Goal: Transaction & Acquisition: Purchase product/service

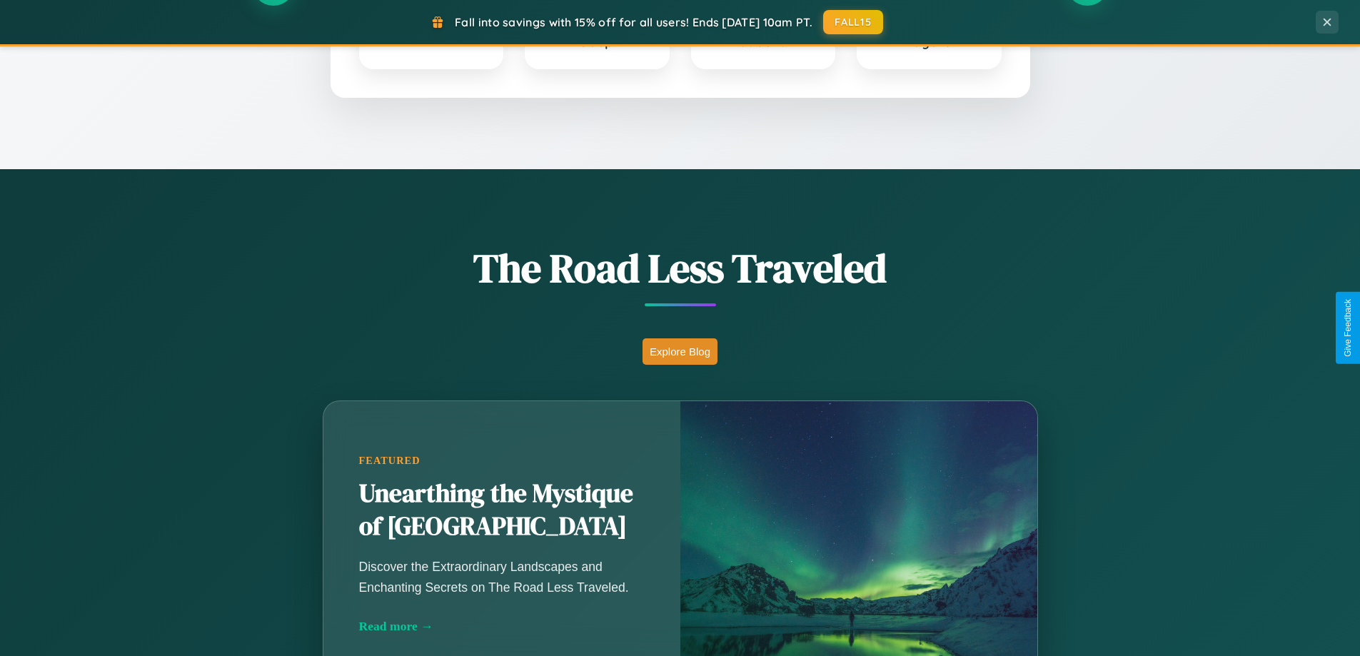
scroll to position [982, 0]
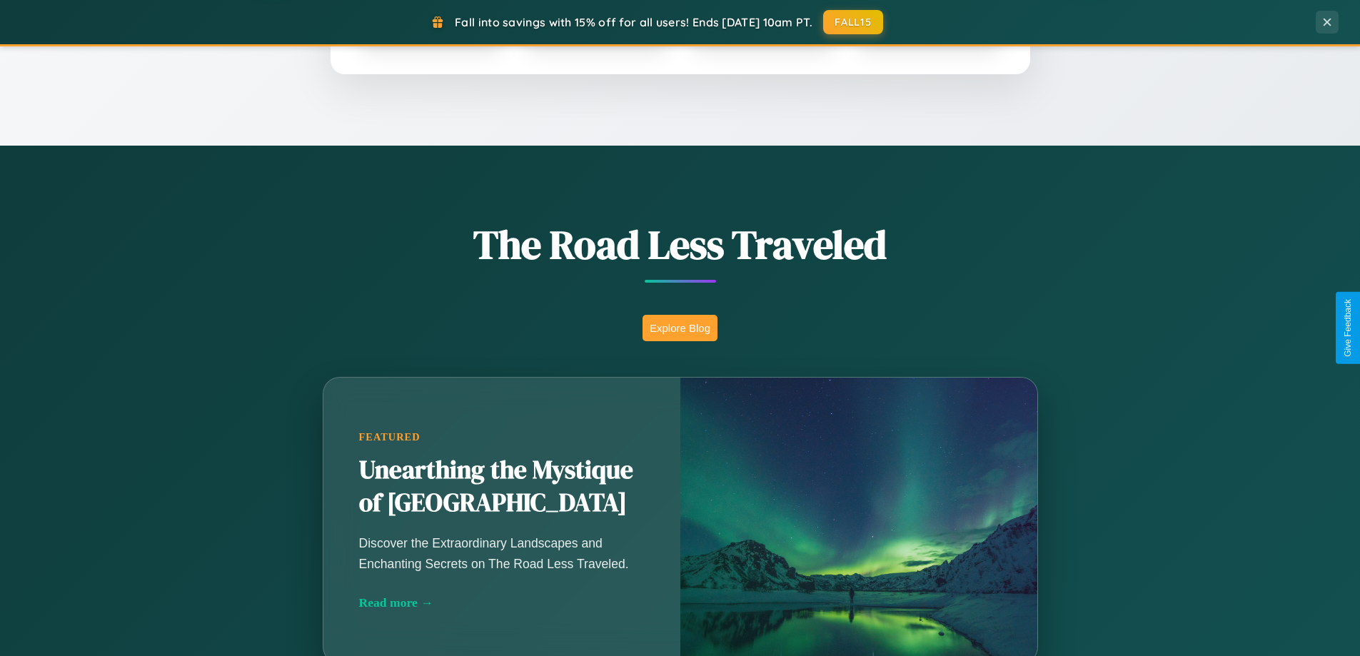
click at [680, 328] on button "Explore Blog" at bounding box center [680, 328] width 75 height 26
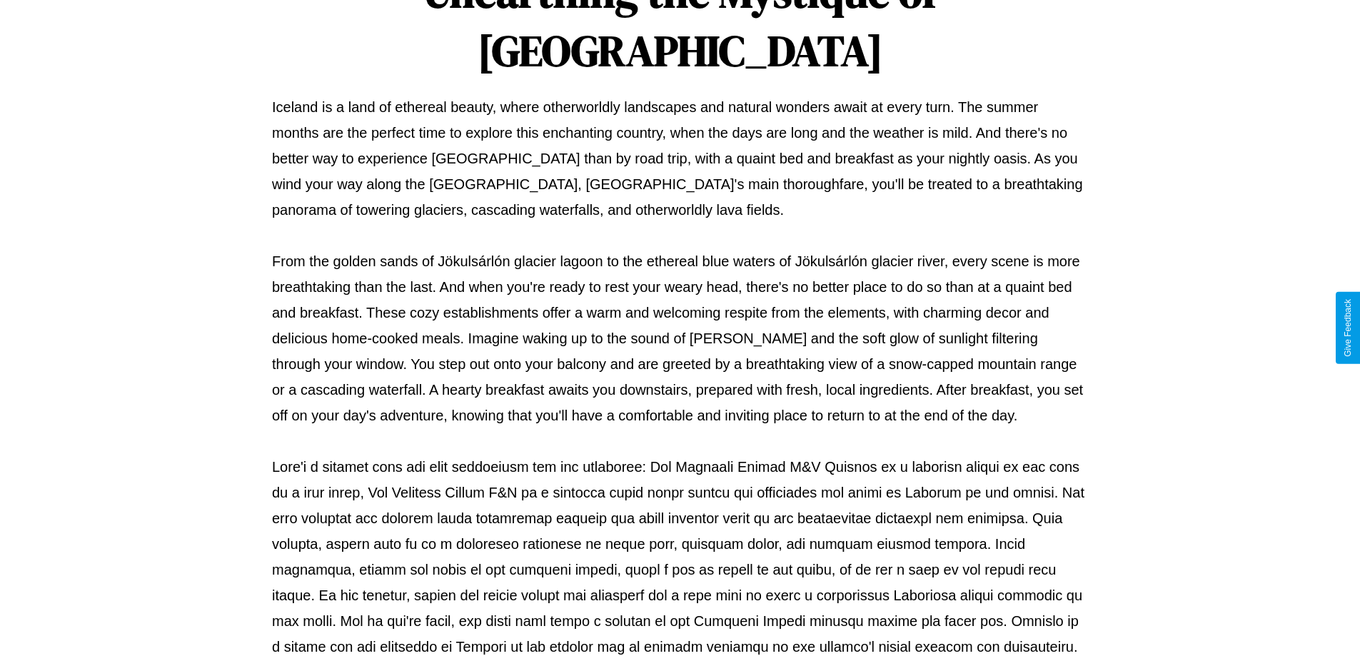
scroll to position [462, 0]
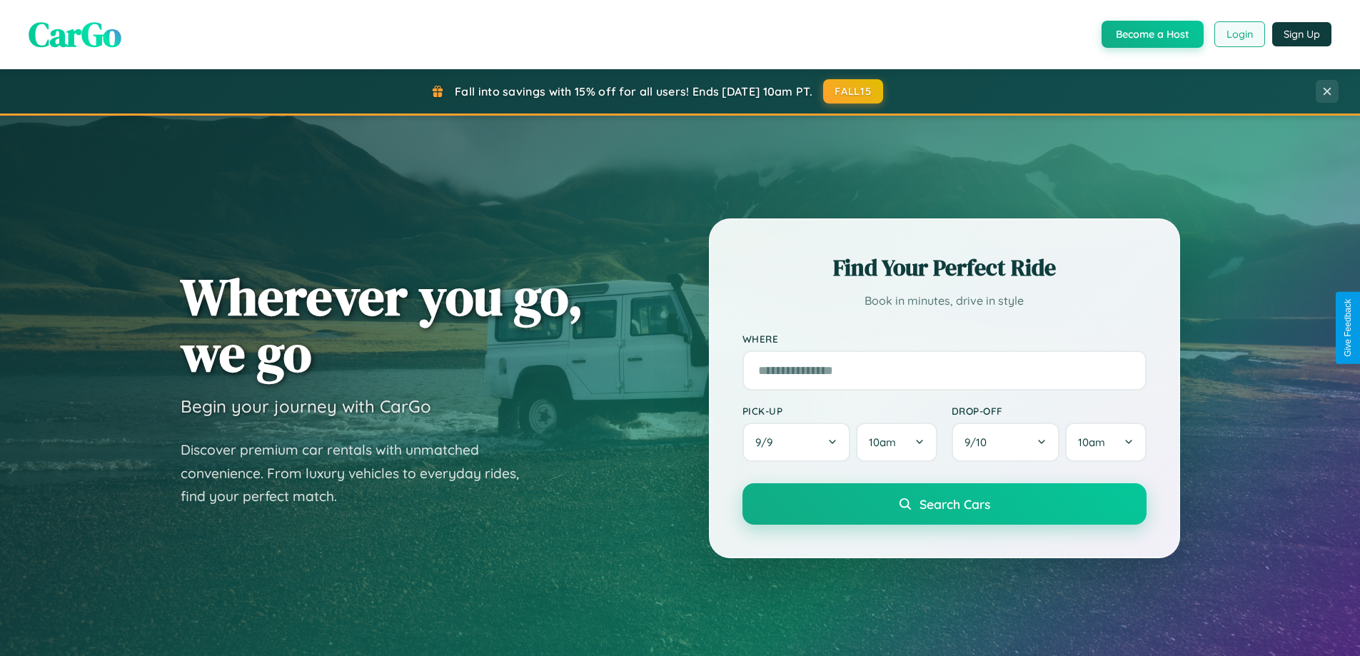
click at [1239, 34] on button "Login" at bounding box center [1240, 34] width 51 height 26
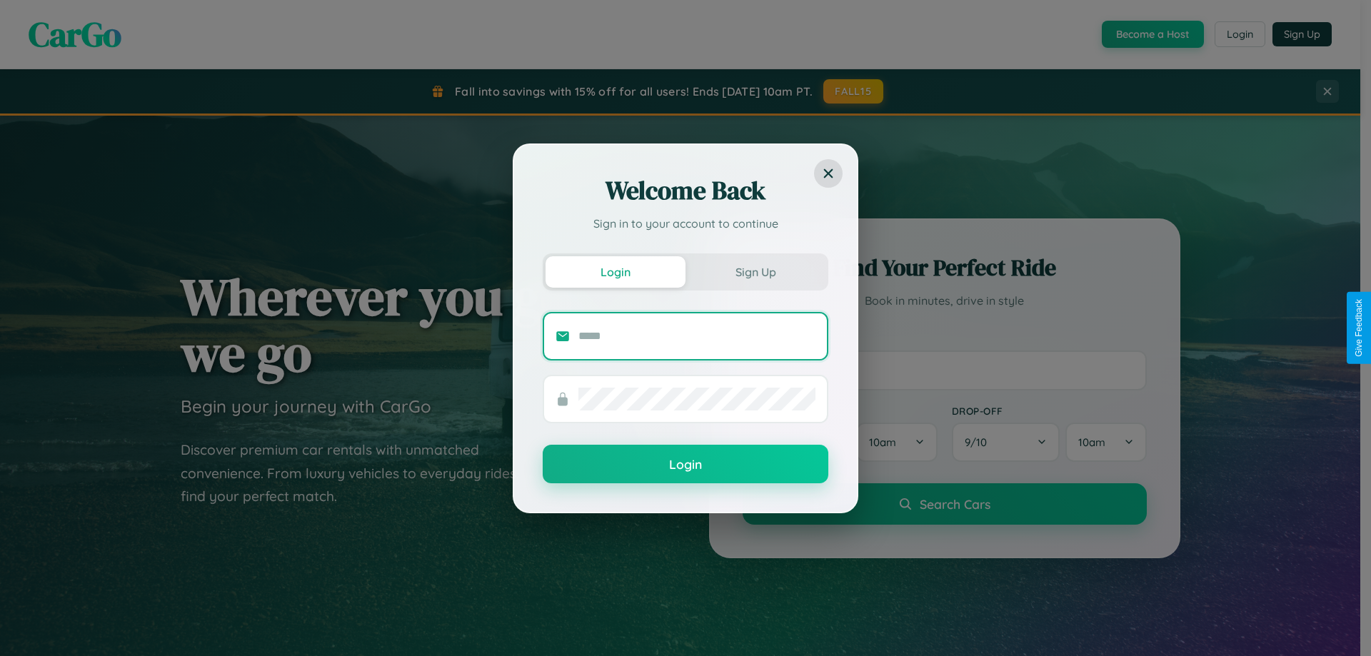
click at [697, 336] on input "text" at bounding box center [696, 336] width 237 height 23
type input "**********"
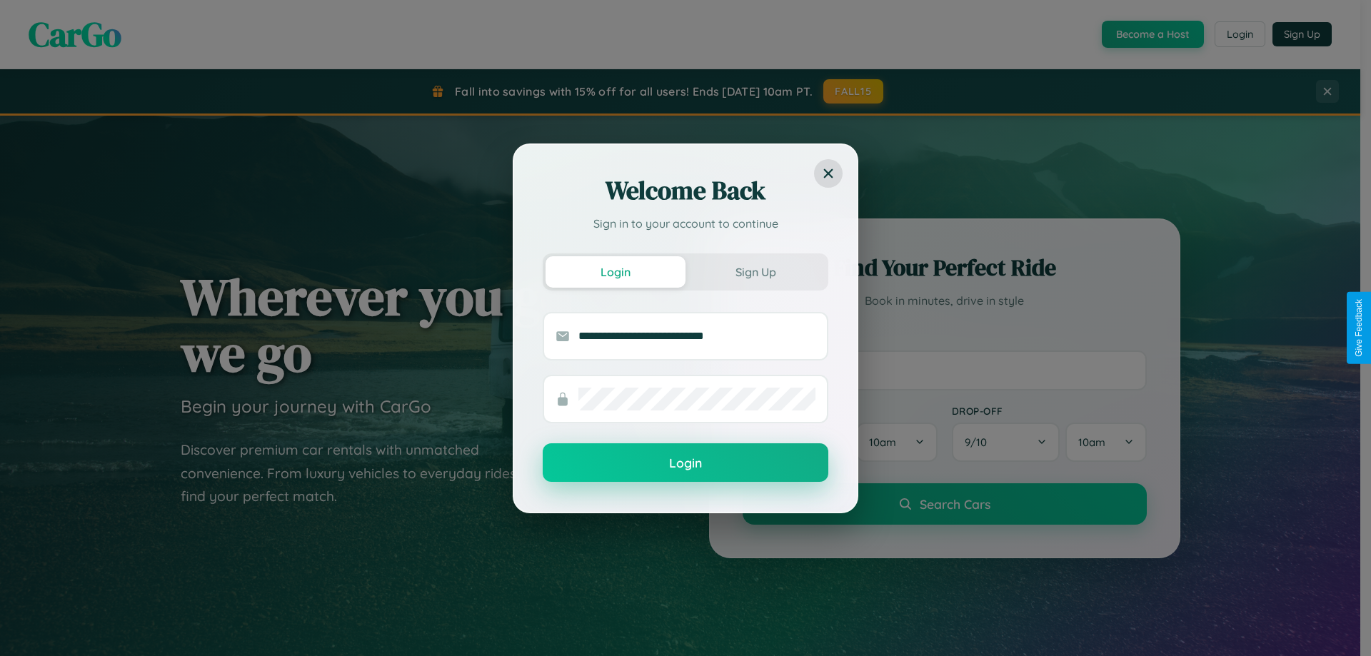
click at [685, 463] on button "Login" at bounding box center [686, 462] width 286 height 39
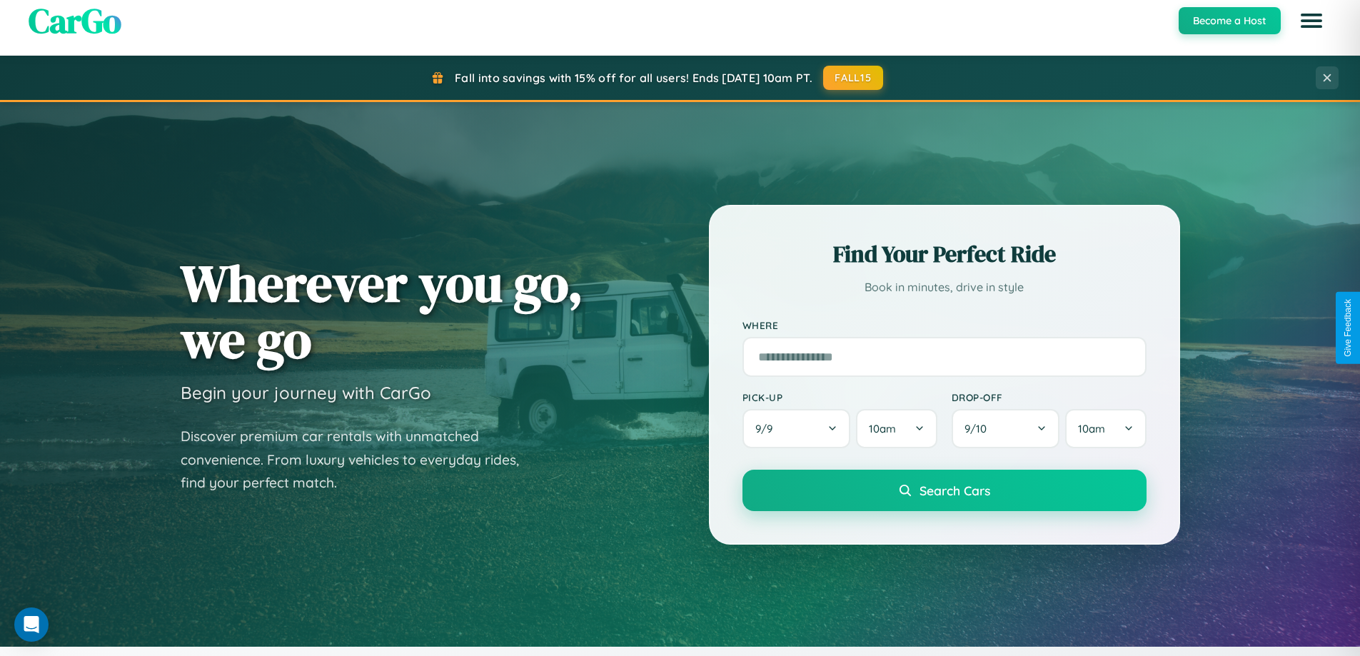
scroll to position [42, 0]
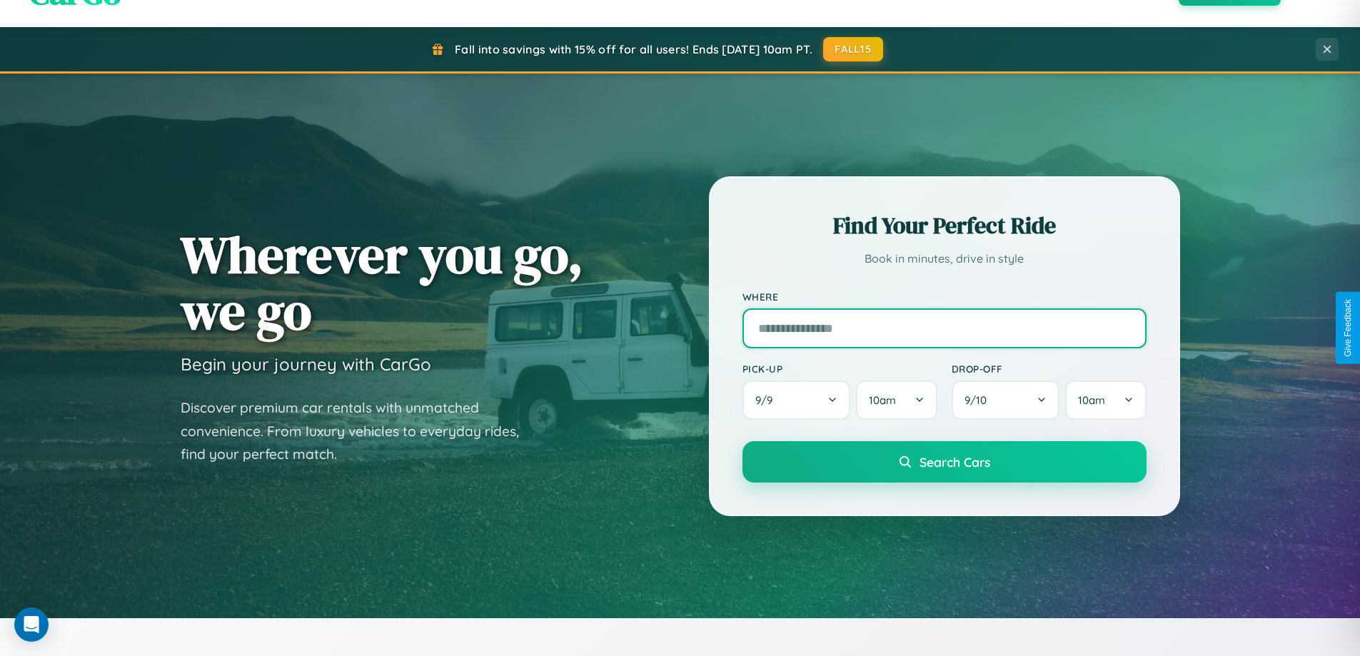
click at [944, 328] on input "text" at bounding box center [945, 328] width 404 height 40
type input "**********"
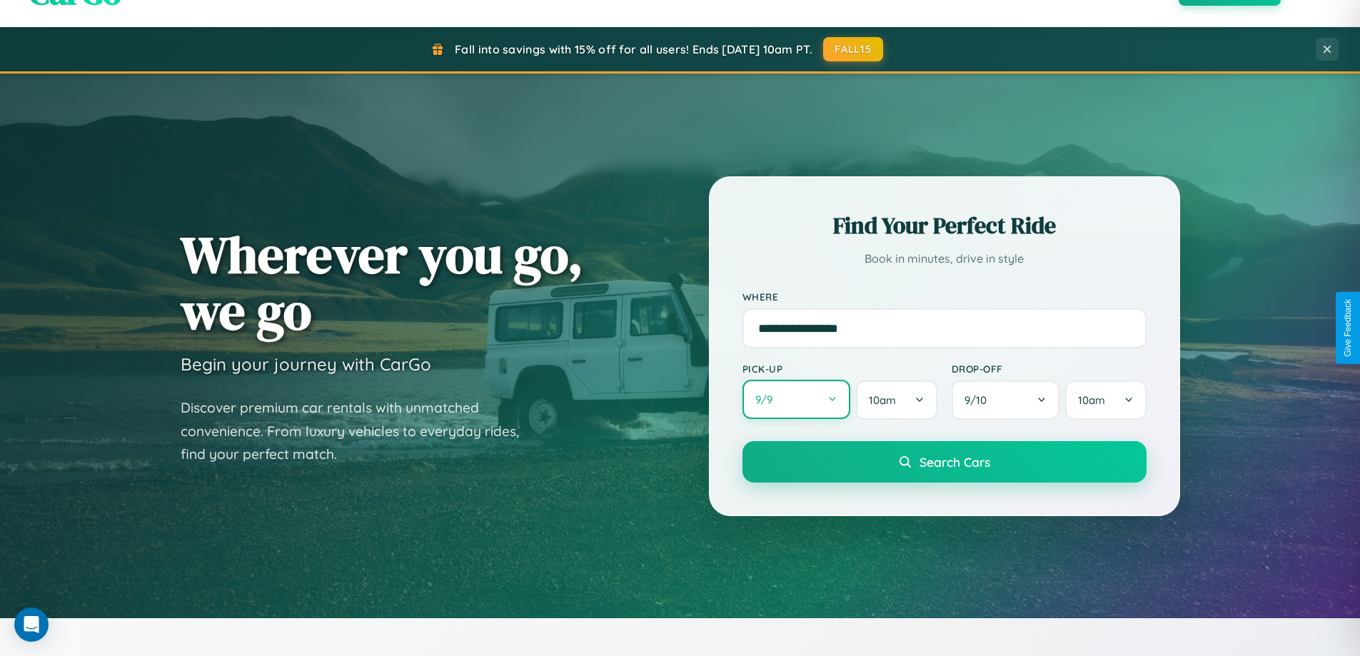
click at [796, 400] on button "9 / 9" at bounding box center [797, 399] width 109 height 39
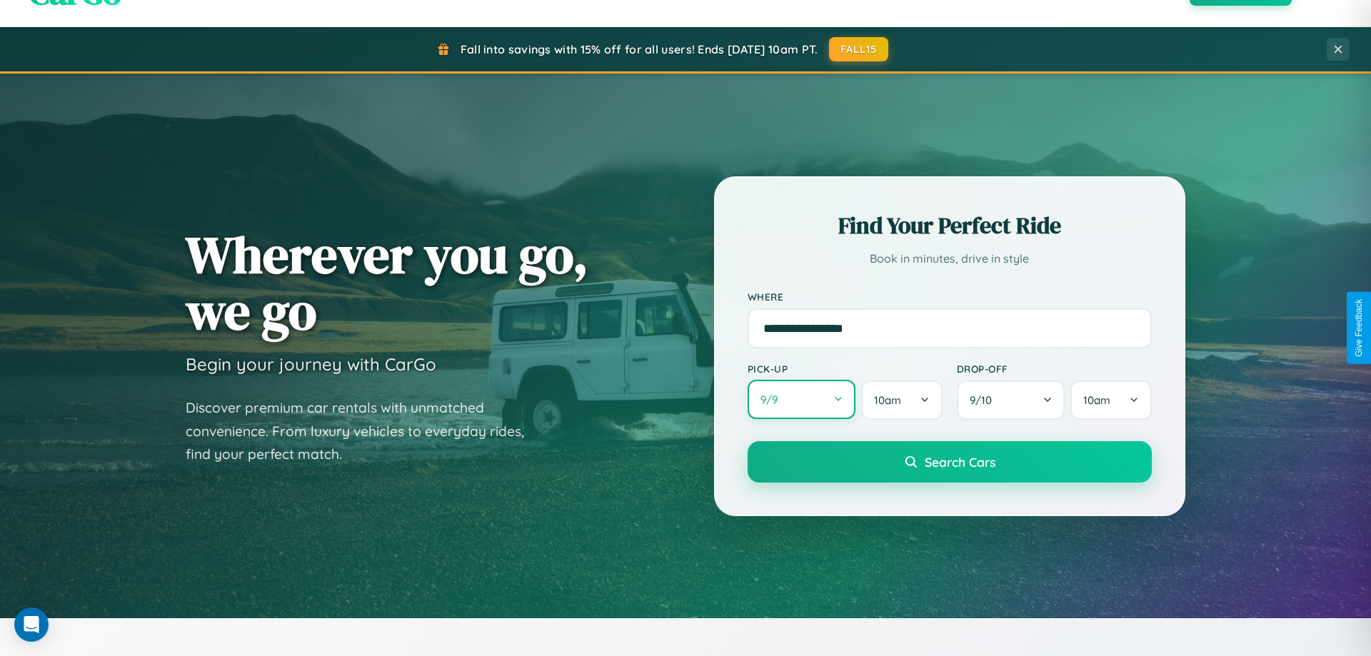
select select "*"
select select "****"
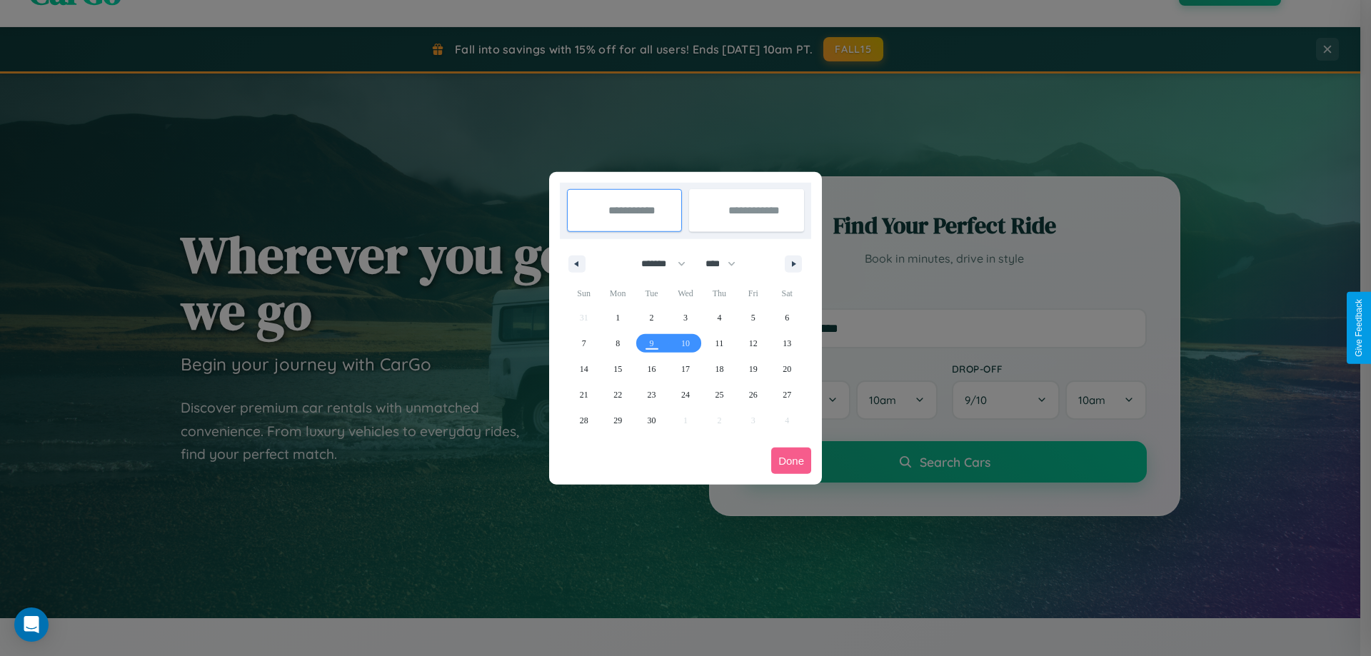
click at [657, 263] on select "******* ******** ***** ***** *** **** **** ****** ********* ******* ******** **…" at bounding box center [660, 264] width 61 height 24
select select "*"
drag, startPoint x: 727, startPoint y: 263, endPoint x: 685, endPoint y: 286, distance: 47.3
click at [727, 263] on select "**** **** **** **** **** **** **** **** **** **** **** **** **** **** **** ****…" at bounding box center [719, 264] width 43 height 24
select select "****"
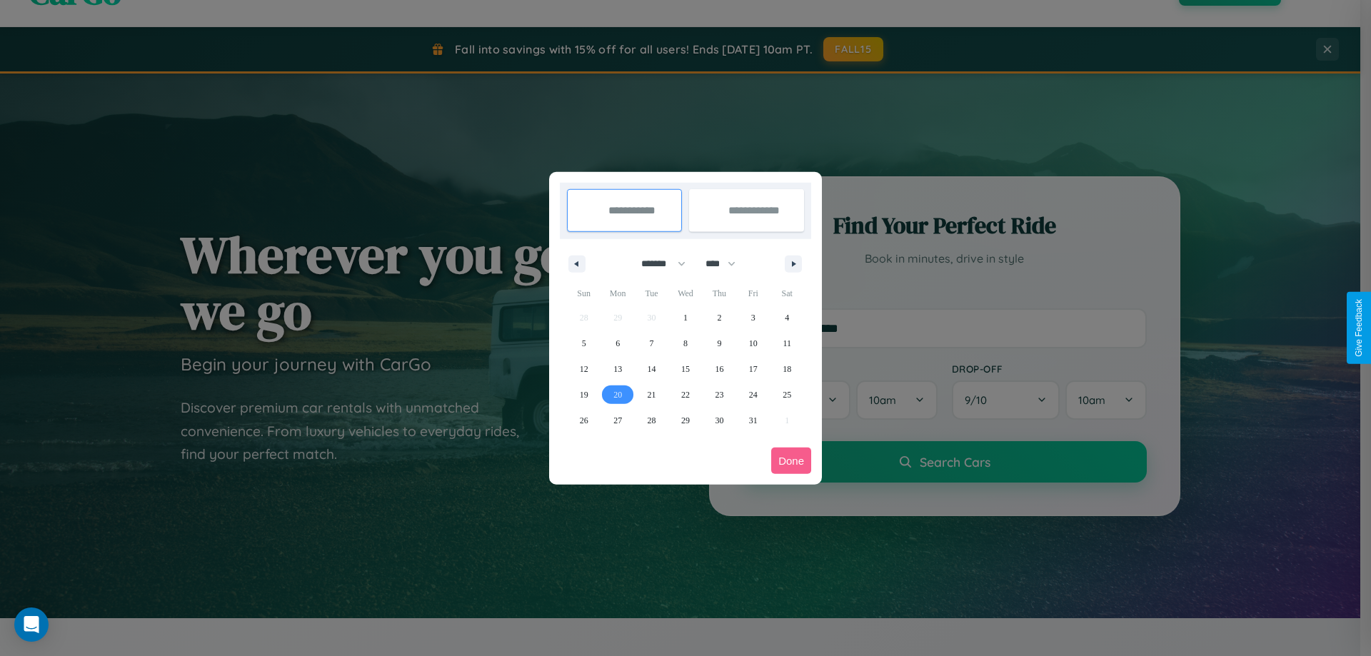
click at [618, 394] on span "20" at bounding box center [617, 395] width 9 height 26
type input "**********"
click at [685, 420] on span "29" at bounding box center [685, 421] width 9 height 26
type input "**********"
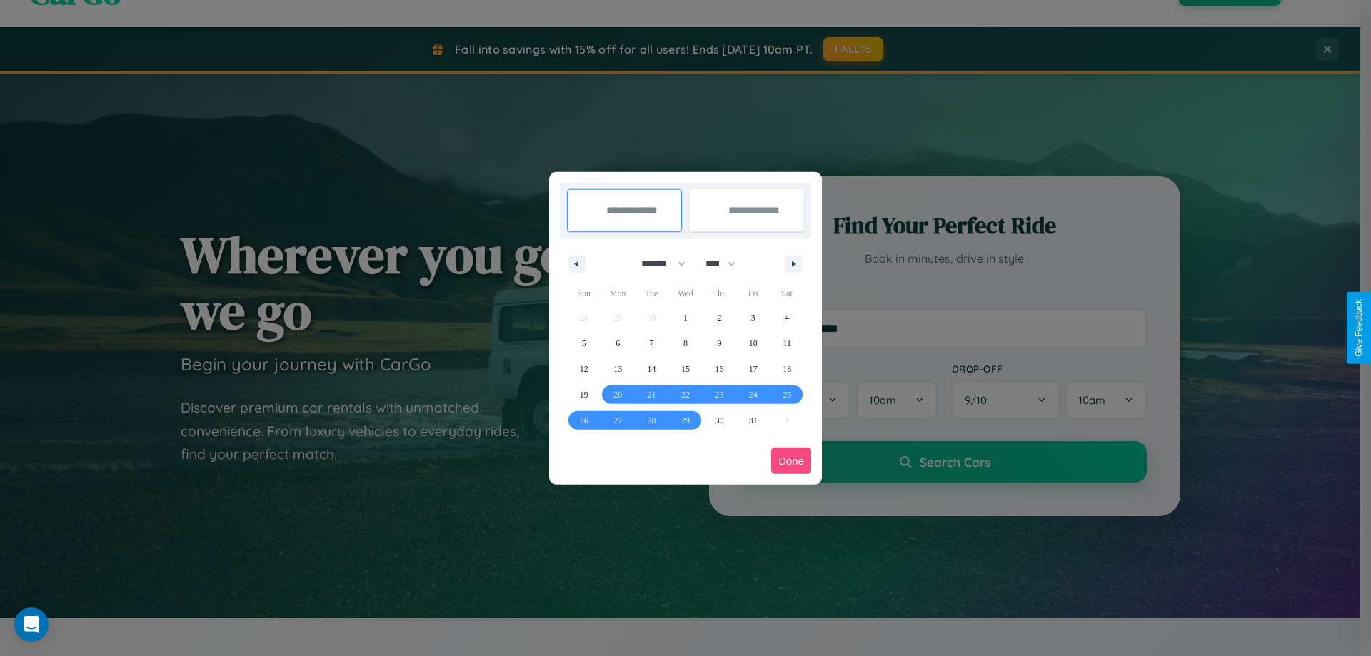
click at [791, 461] on button "Done" at bounding box center [791, 461] width 40 height 26
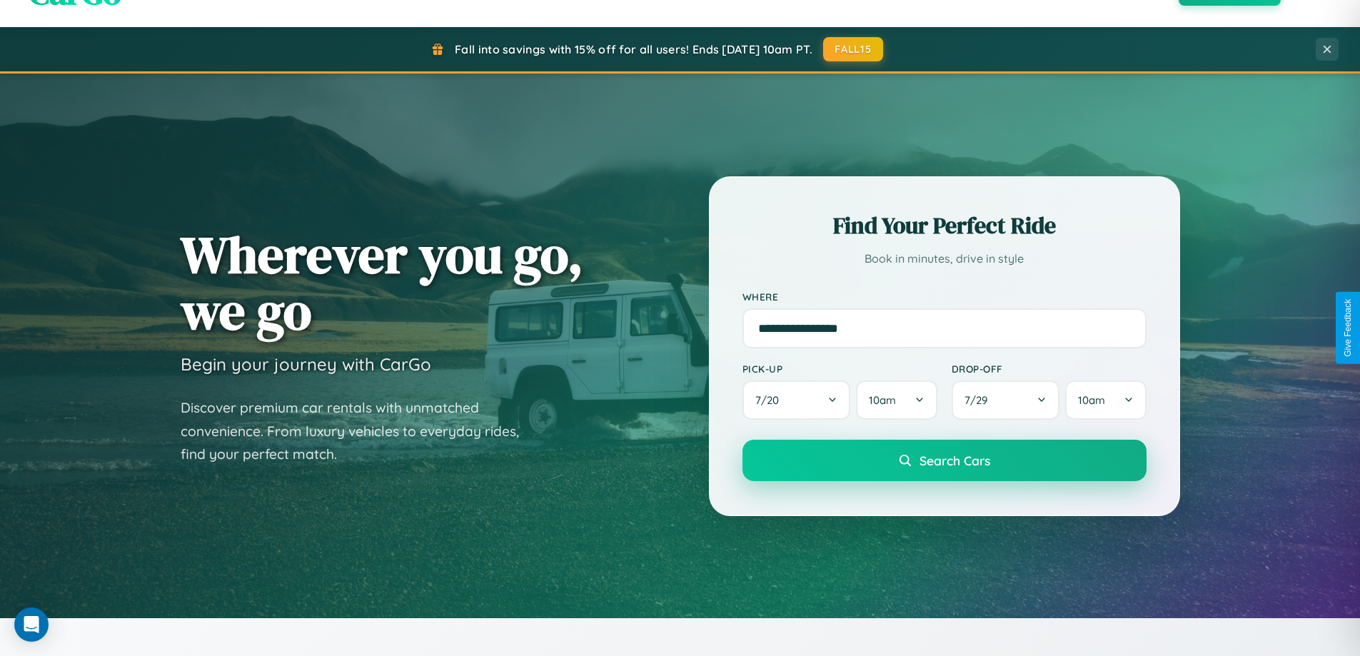
click at [944, 461] on span "Search Cars" at bounding box center [955, 461] width 71 height 16
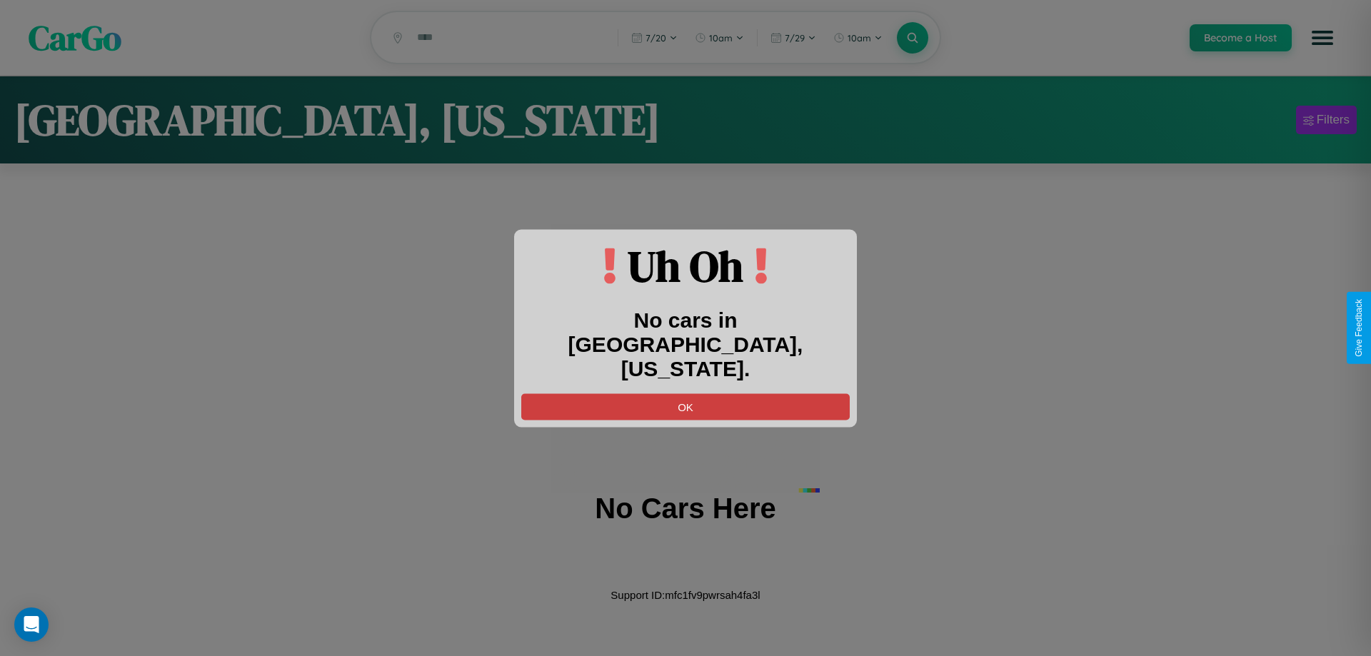
click at [685, 393] on button "OK" at bounding box center [685, 406] width 328 height 26
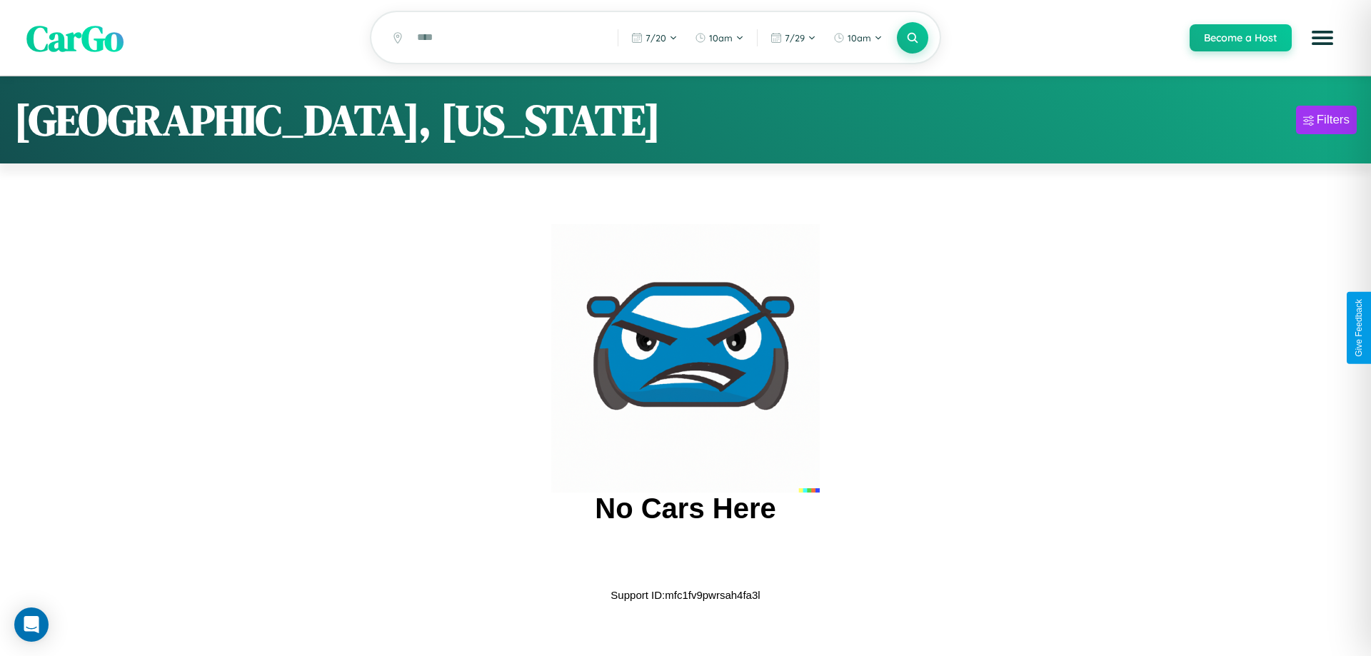
click at [75, 39] on span "CarGo" at bounding box center [74, 37] width 97 height 49
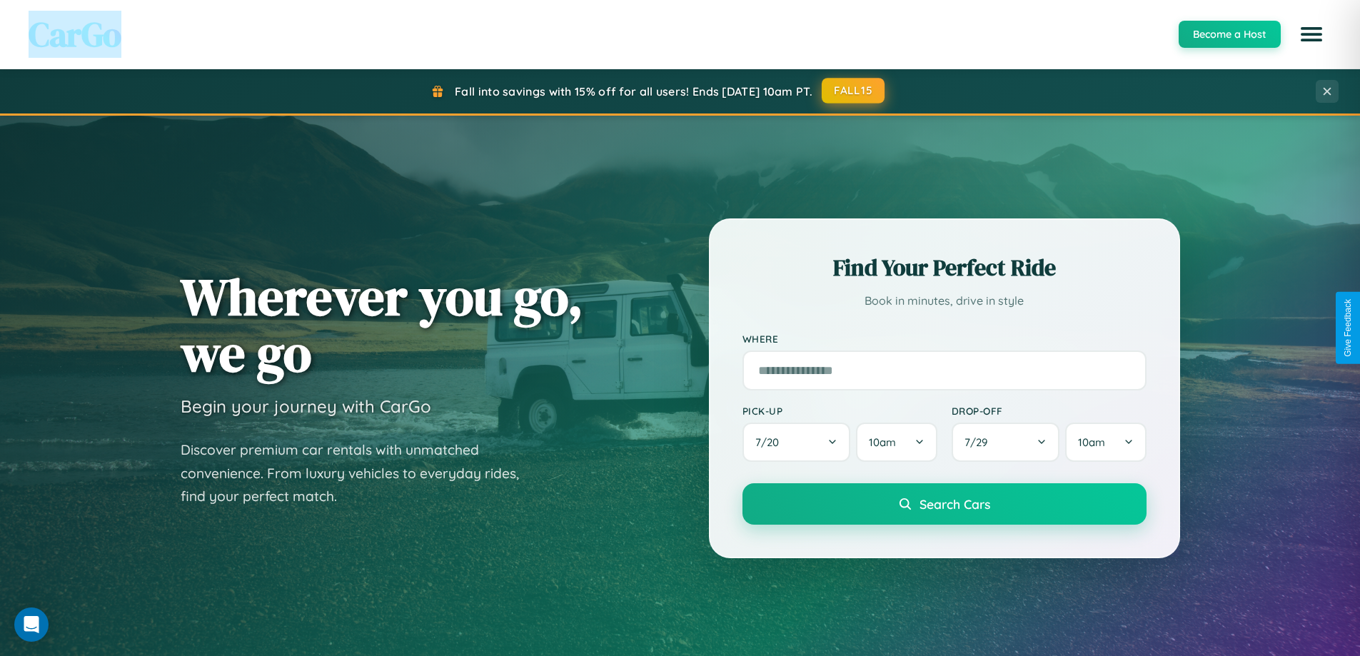
click at [854, 91] on button "FALL15" at bounding box center [853, 91] width 63 height 26
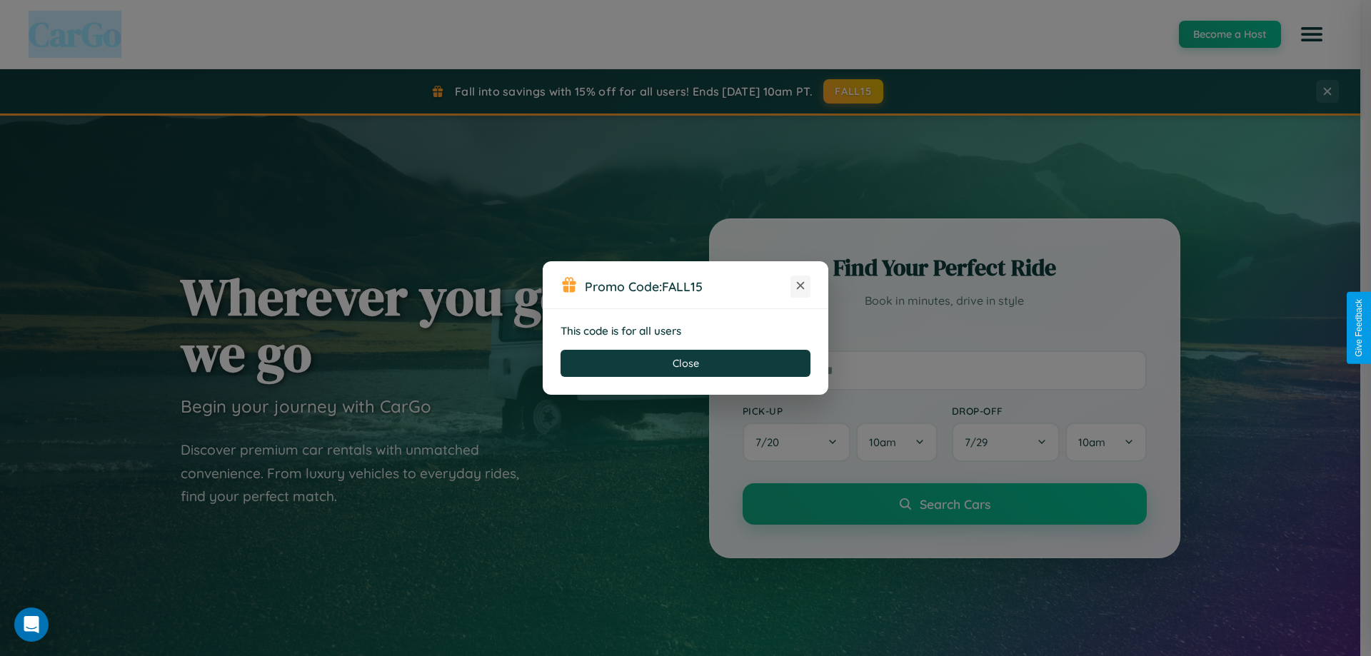
click at [800, 286] on icon at bounding box center [800, 285] width 14 height 14
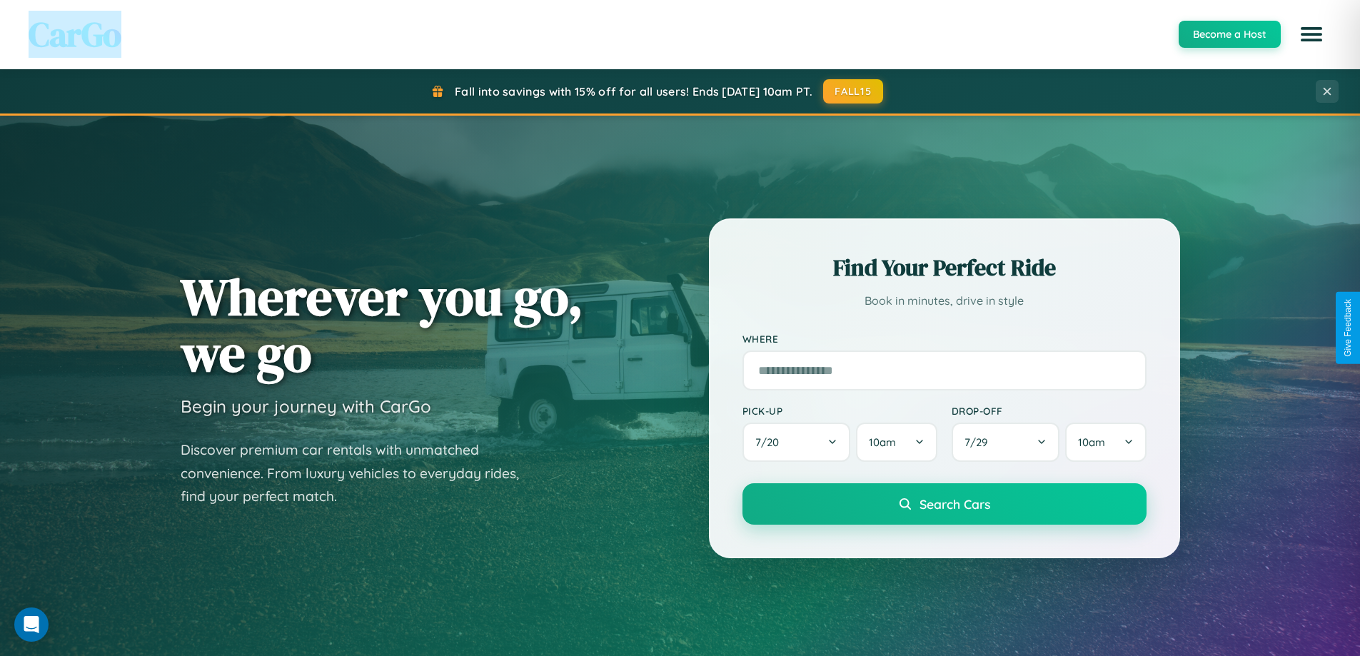
scroll to position [2294, 0]
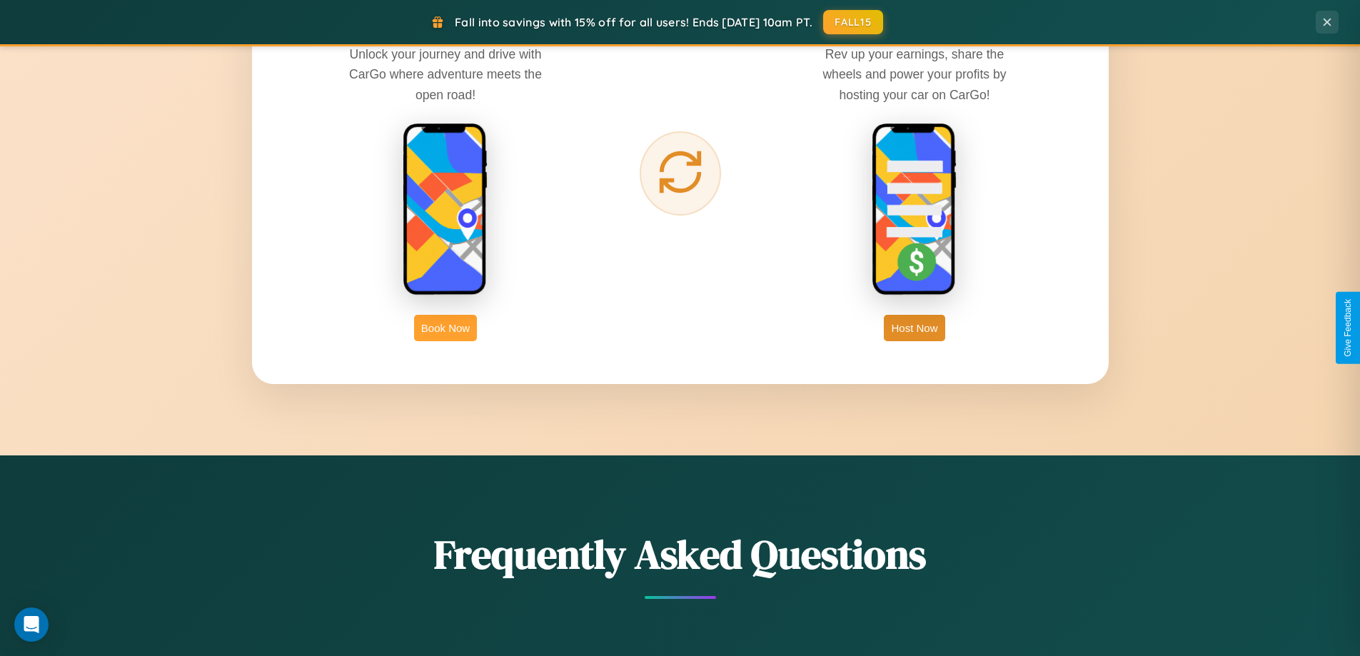
click at [446, 328] on button "Book Now" at bounding box center [445, 328] width 63 height 26
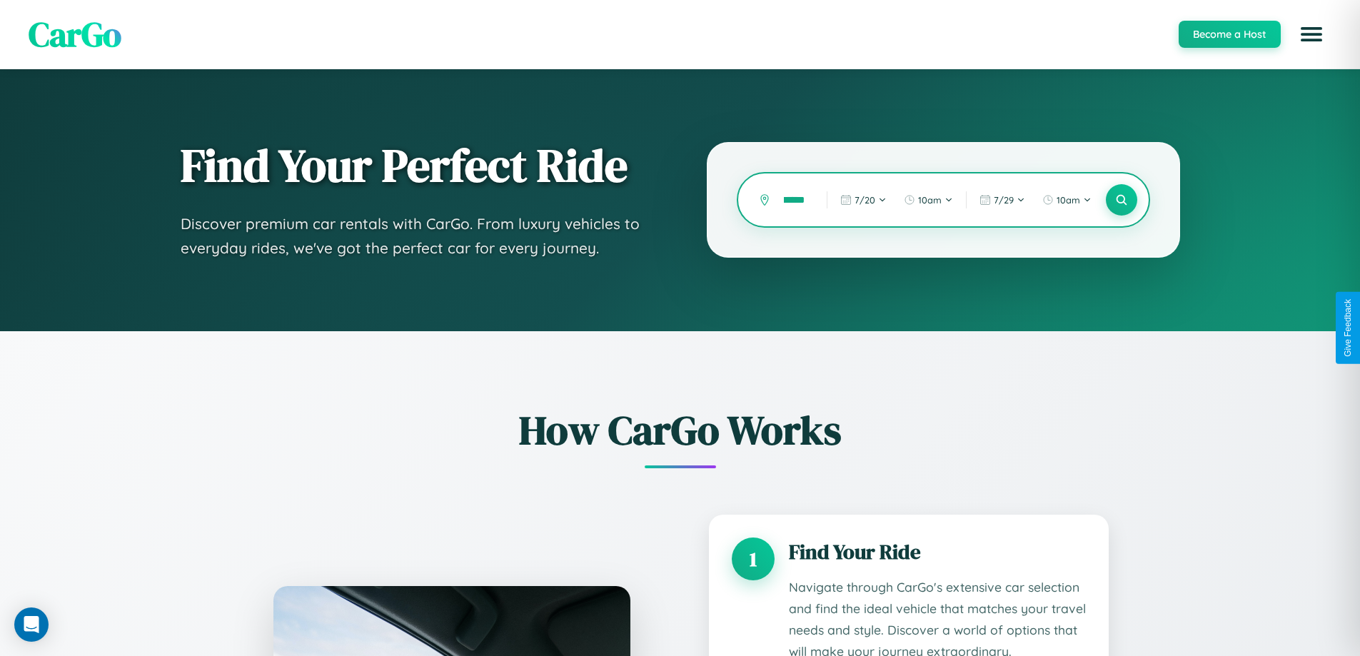
scroll to position [0, 12]
type input "******"
click at [1121, 200] on icon at bounding box center [1122, 200] width 14 height 14
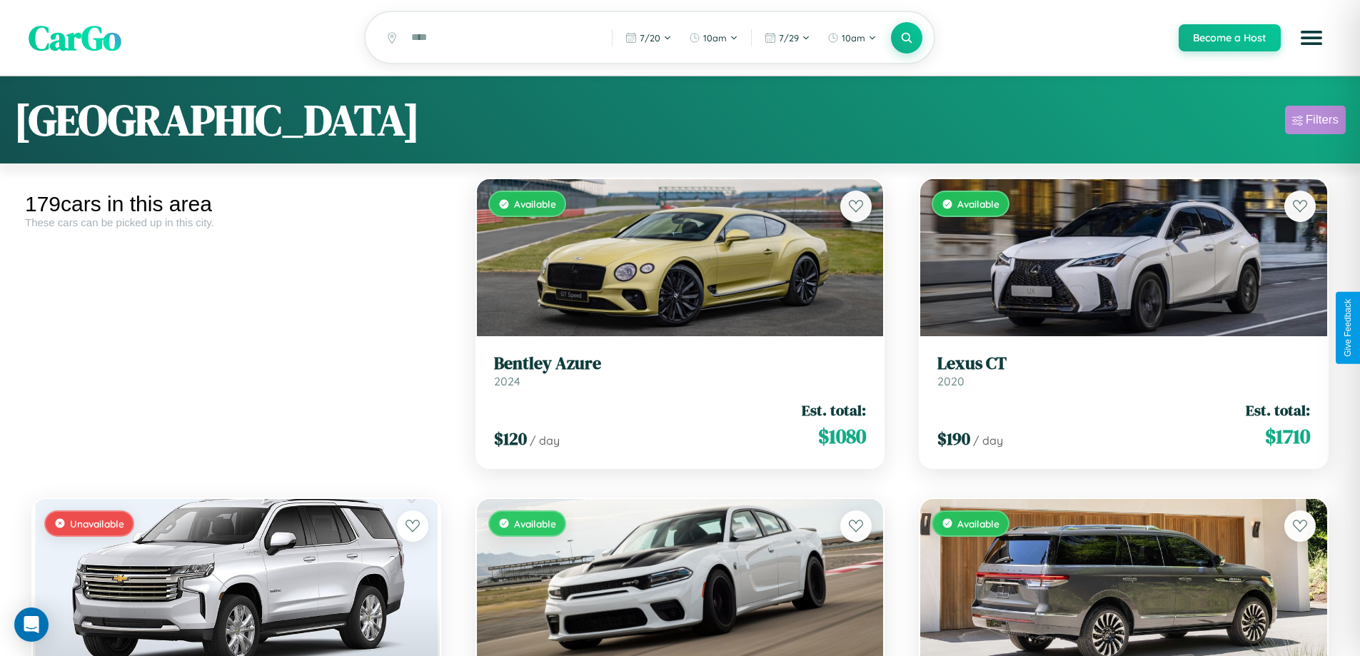
click at [1315, 122] on div "Filters" at bounding box center [1322, 120] width 33 height 14
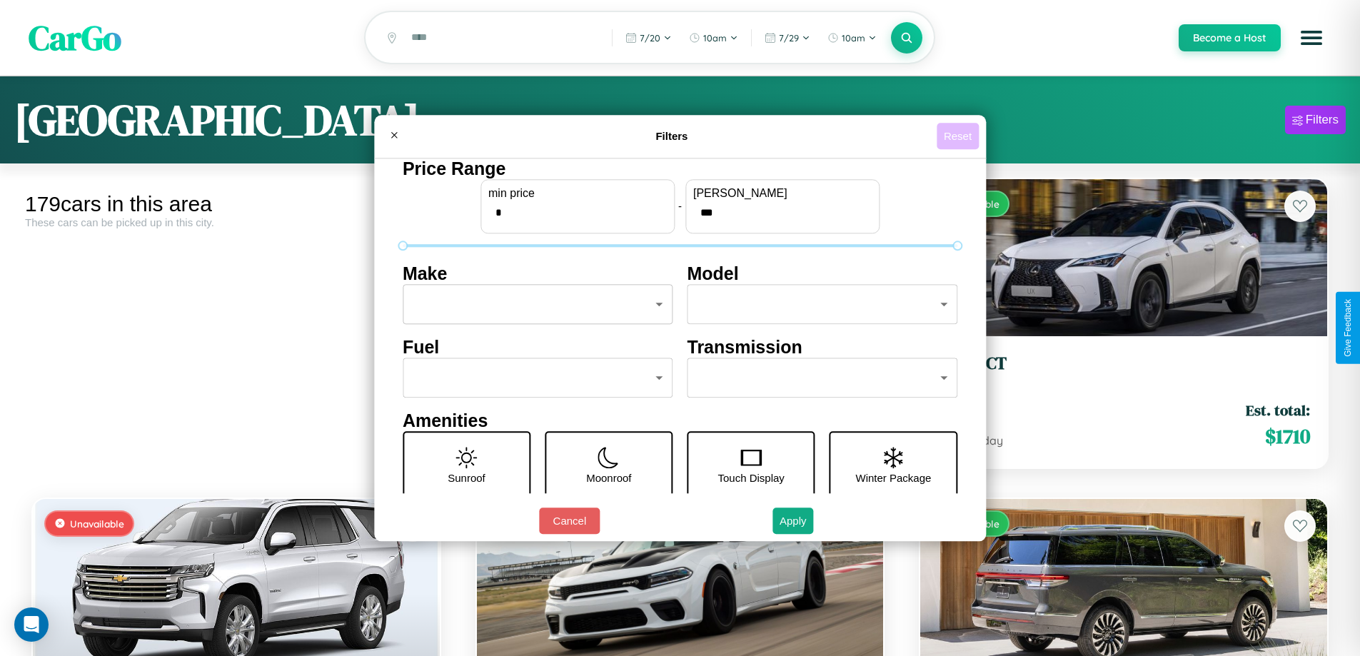
click at [960, 136] on button "Reset" at bounding box center [958, 136] width 42 height 26
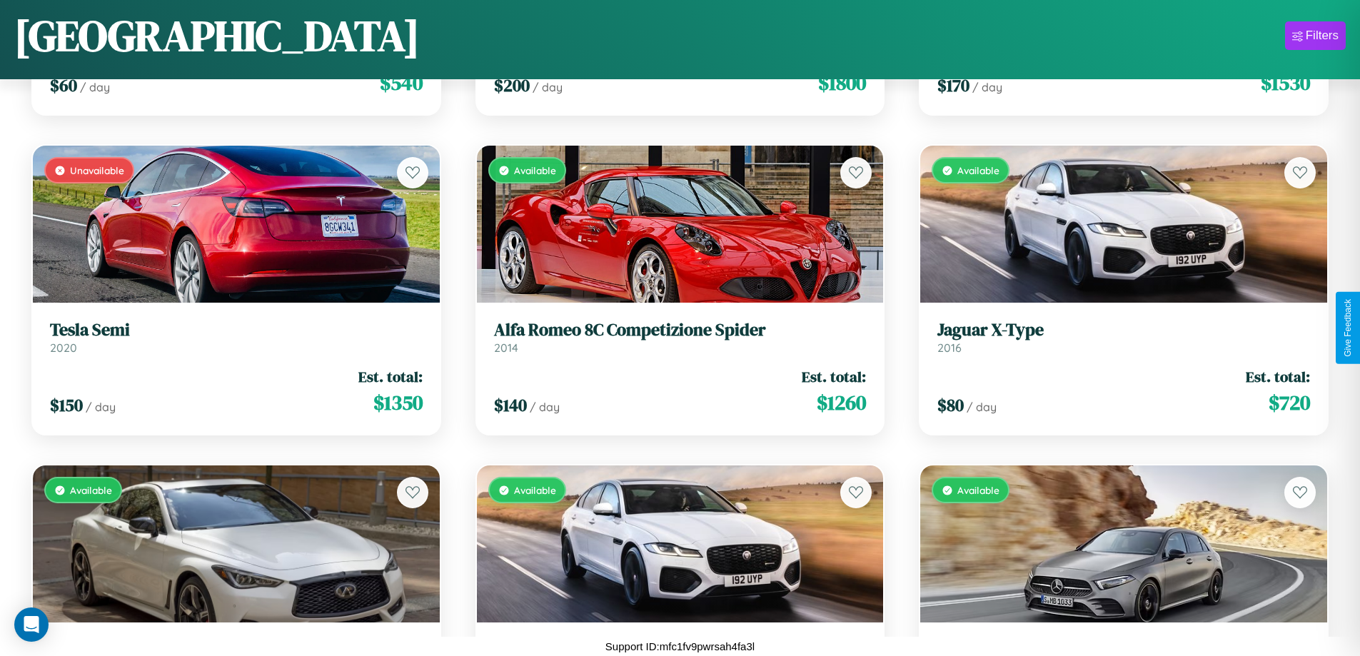
scroll to position [15867, 0]
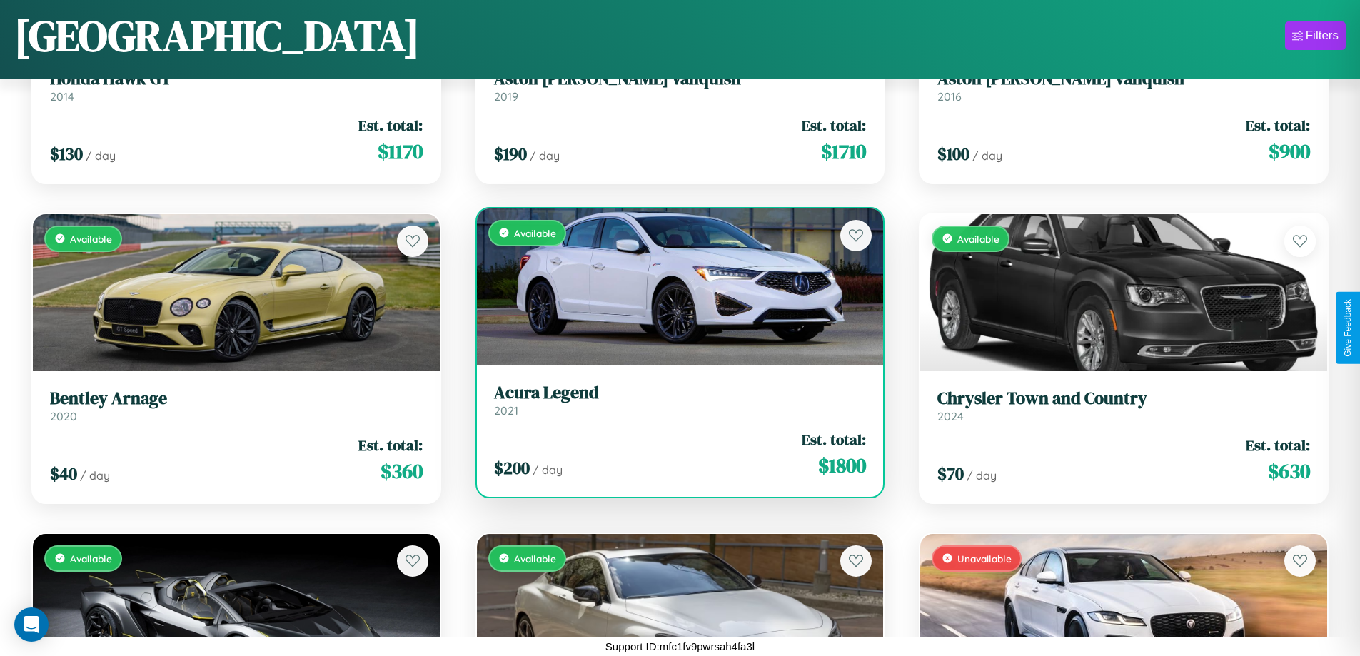
click at [674, 290] on div "Available" at bounding box center [680, 286] width 407 height 157
click at [674, 286] on div "Available" at bounding box center [680, 286] width 407 height 157
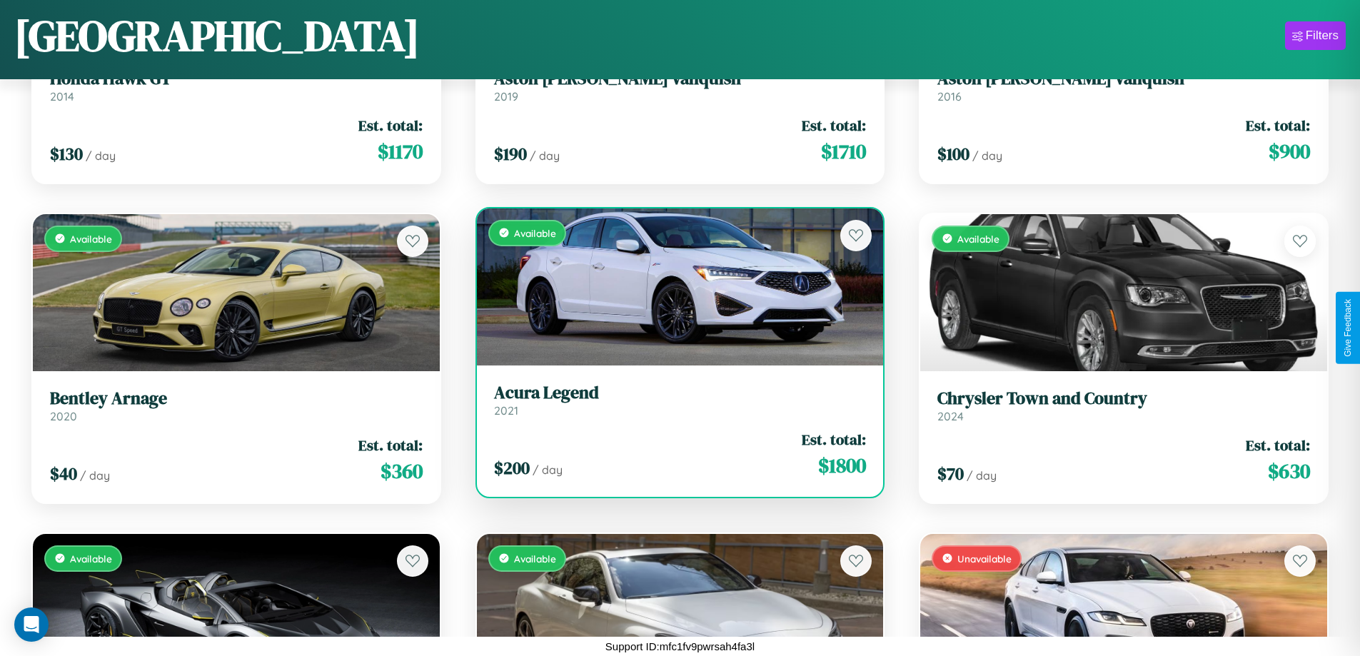
click at [674, 286] on div "Available" at bounding box center [680, 286] width 407 height 157
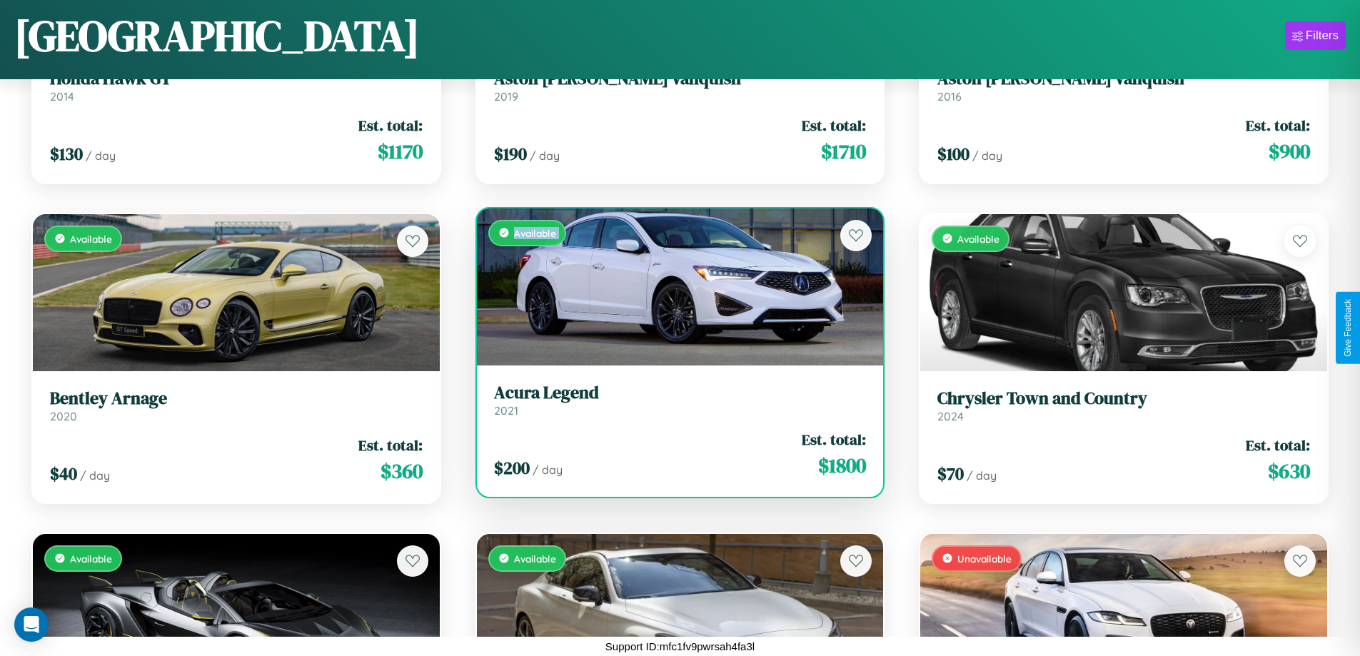
click at [674, 286] on div "Available" at bounding box center [680, 286] width 407 height 157
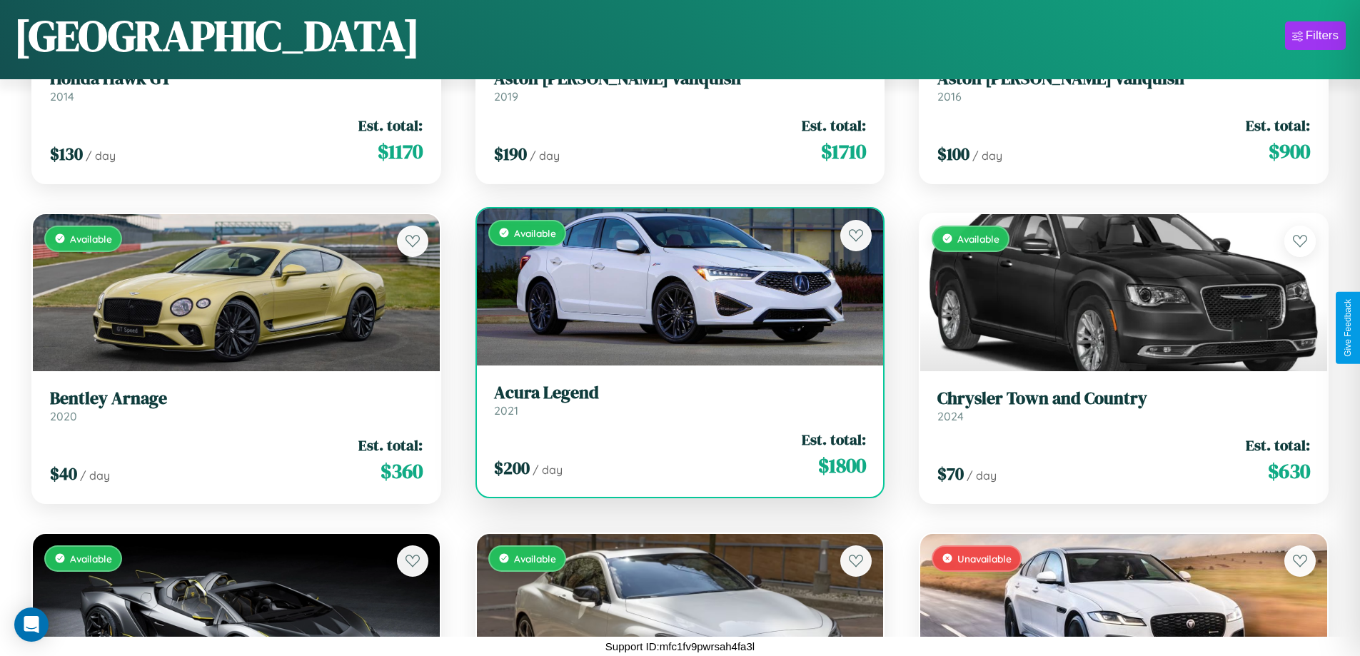
click at [674, 286] on div "Available" at bounding box center [680, 286] width 407 height 157
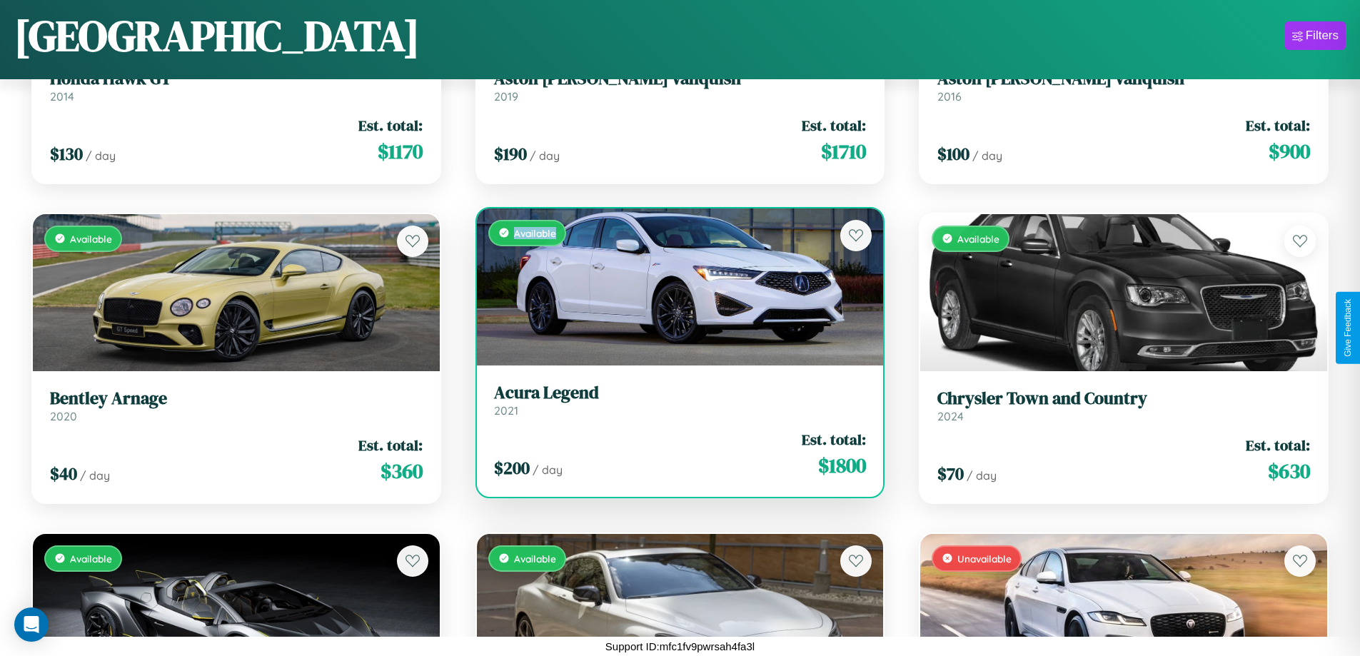
click at [674, 286] on div "Available" at bounding box center [680, 286] width 407 height 157
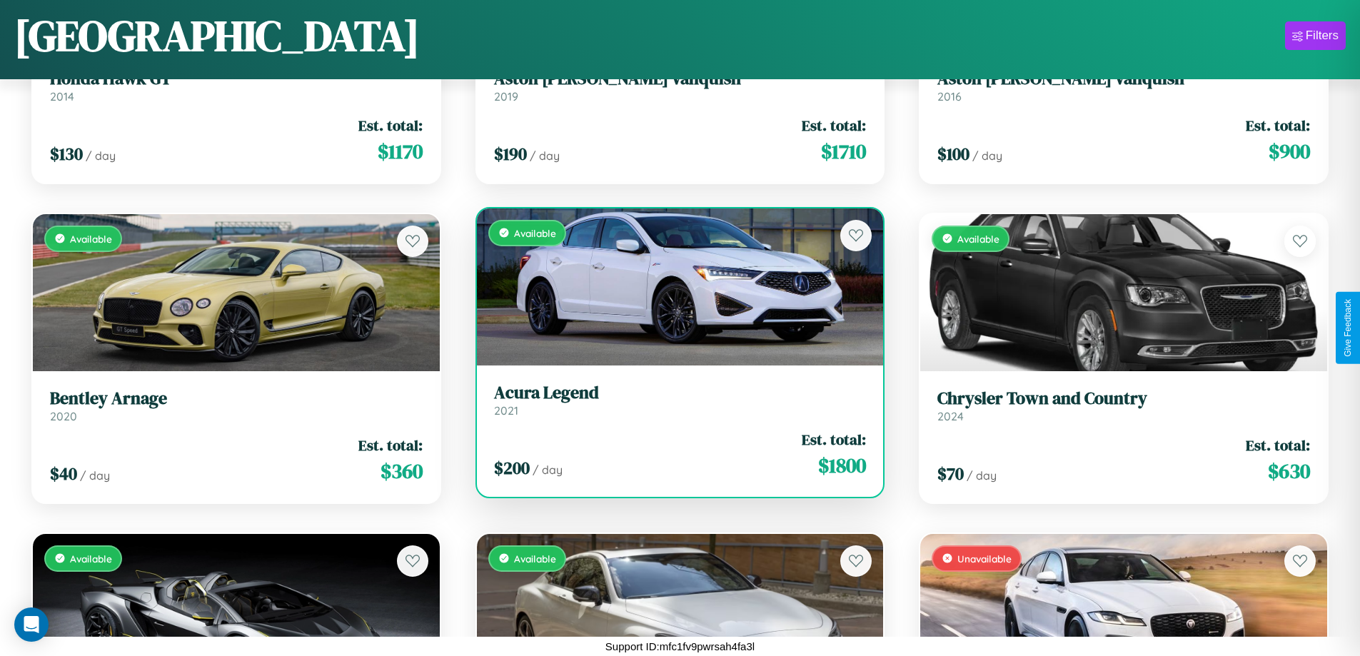
click at [674, 400] on h3 "Acura Legend" at bounding box center [680, 393] width 373 height 21
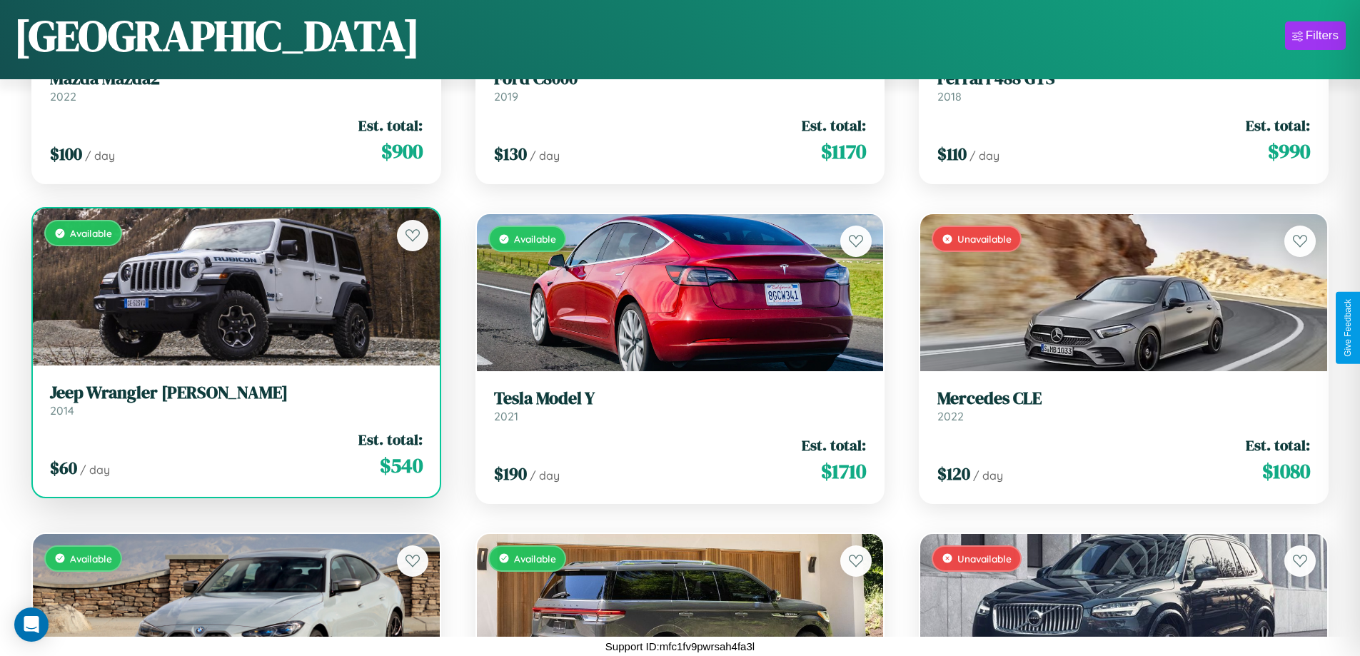
click at [234, 406] on link "Jeep Wrangler JK 2014" at bounding box center [236, 400] width 373 height 35
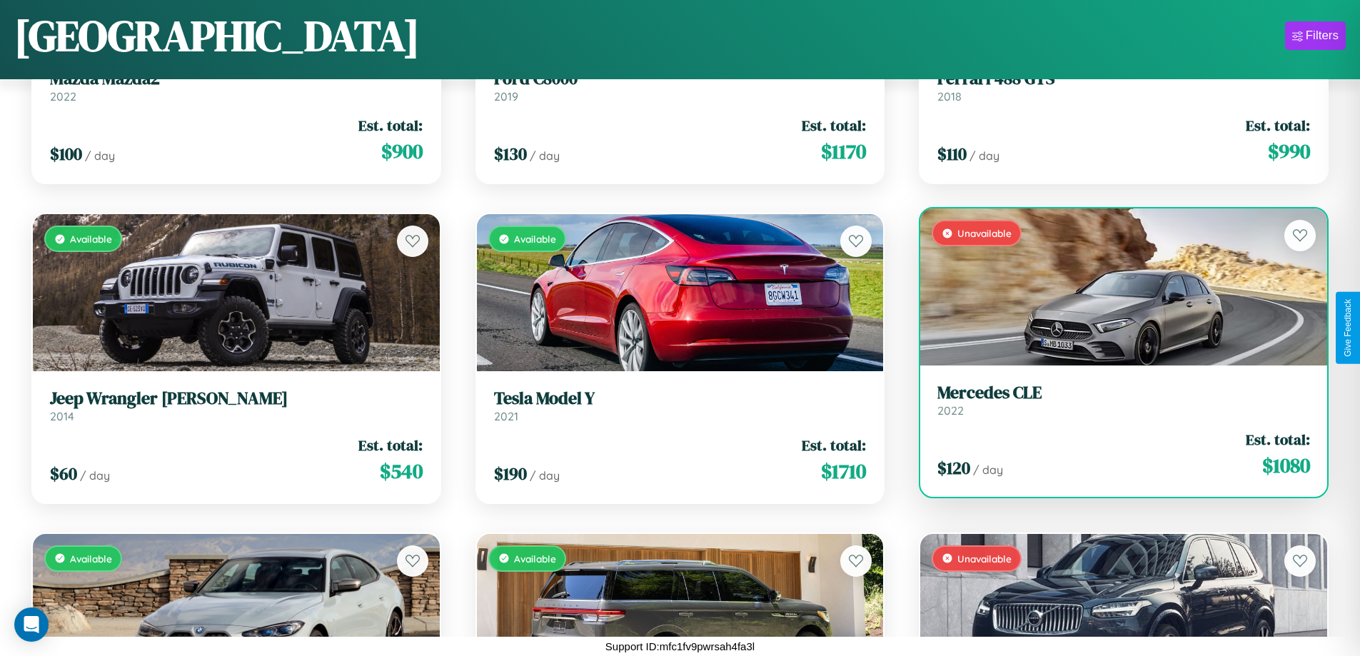
click at [1115, 400] on h3 "Mercedes CLE" at bounding box center [1123, 393] width 373 height 21
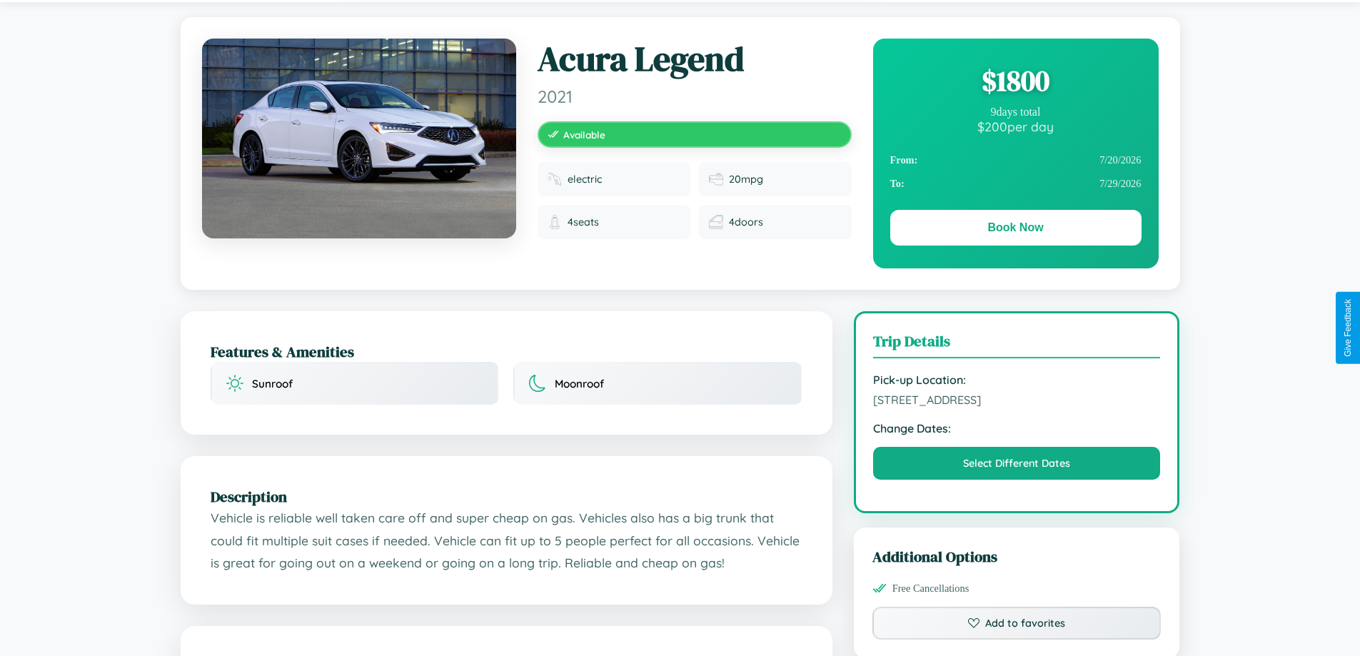
scroll to position [371, 0]
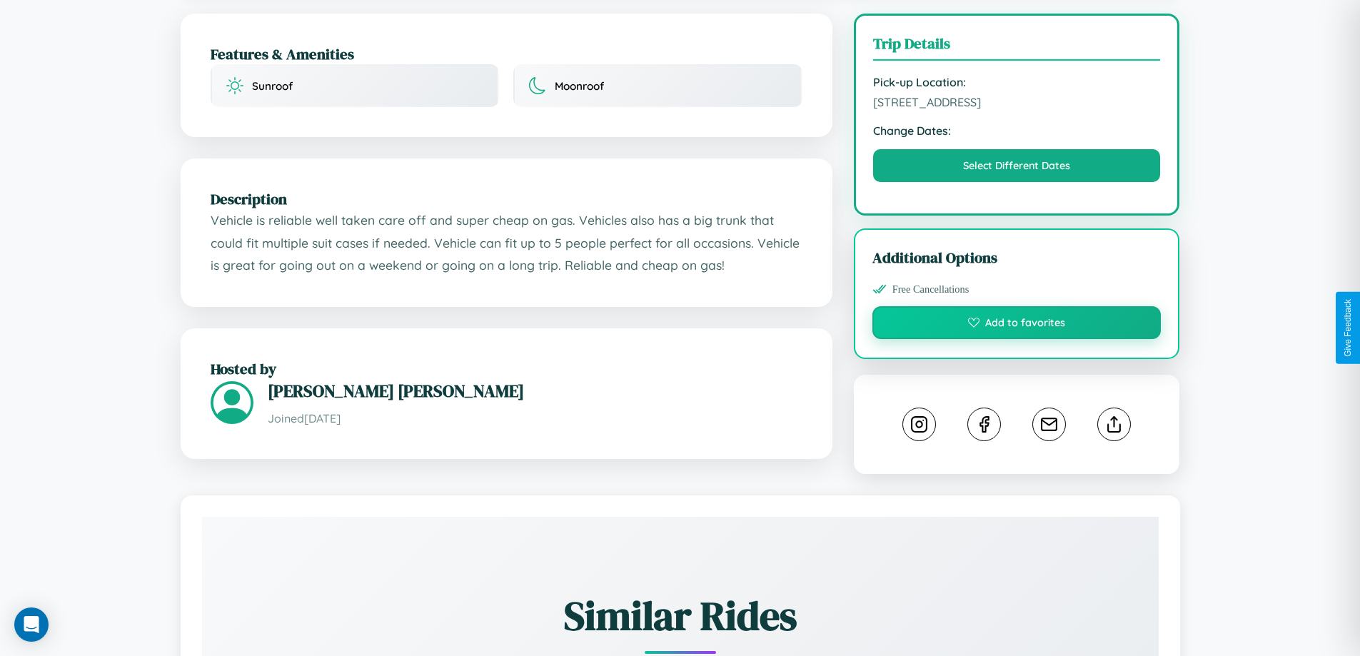
click at [1017, 325] on button "Add to favorites" at bounding box center [1017, 322] width 289 height 33
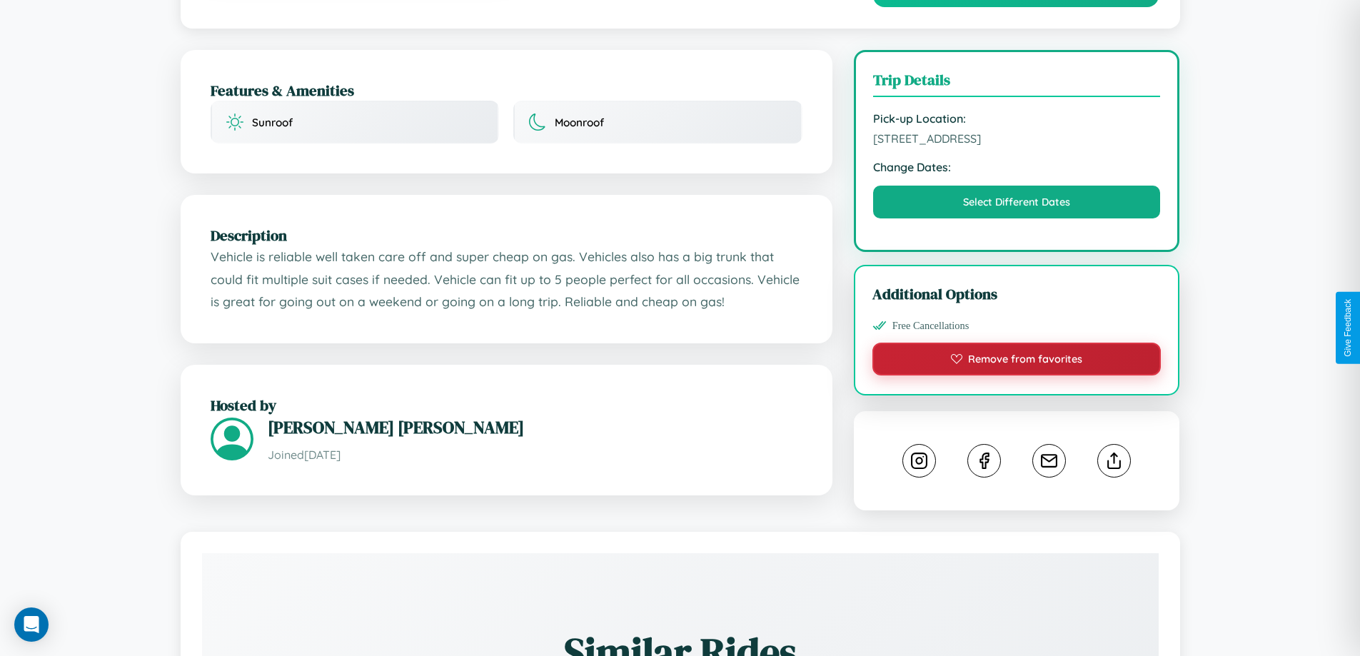
scroll to position [0, 0]
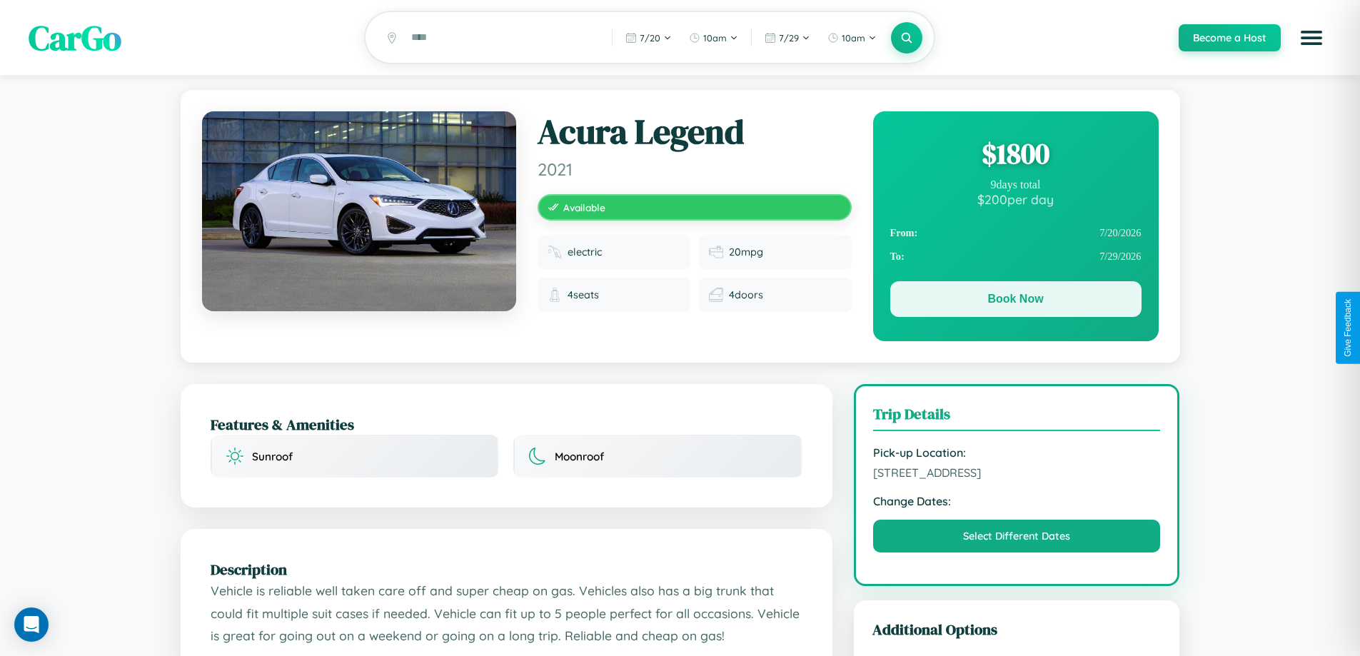
click at [1015, 301] on button "Book Now" at bounding box center [1015, 299] width 251 height 36
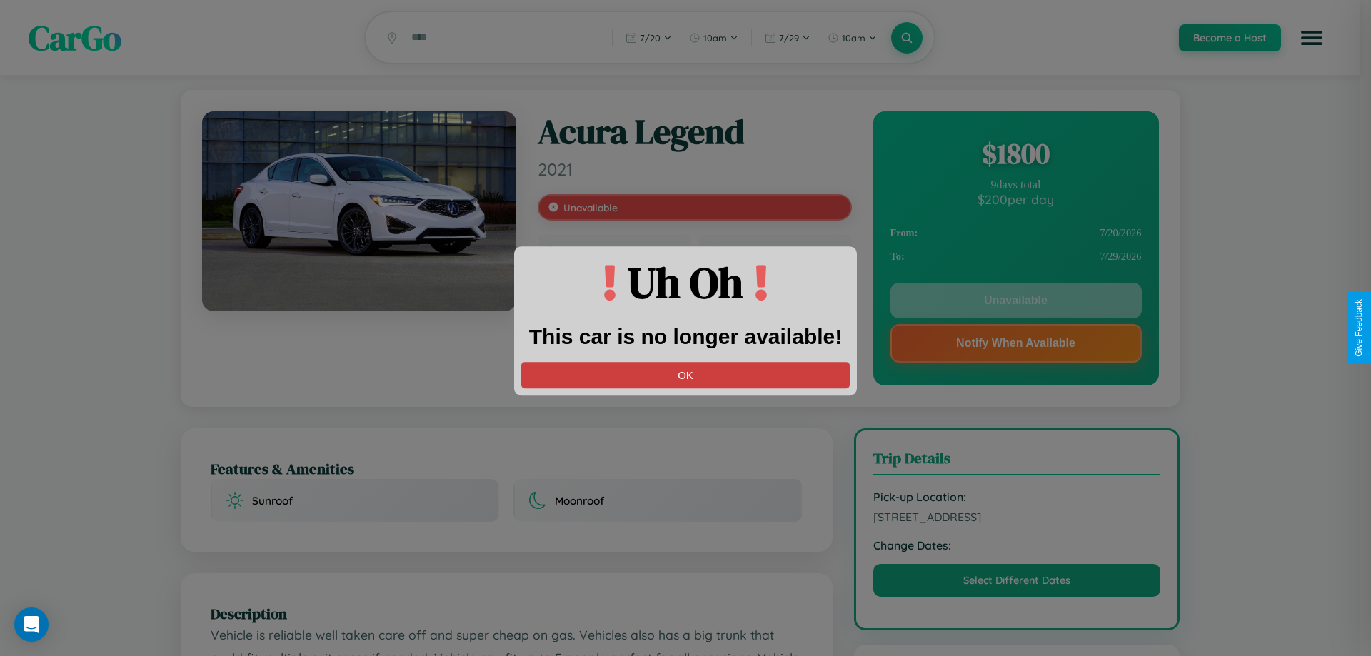
click at [685, 375] on button "OK" at bounding box center [685, 375] width 328 height 26
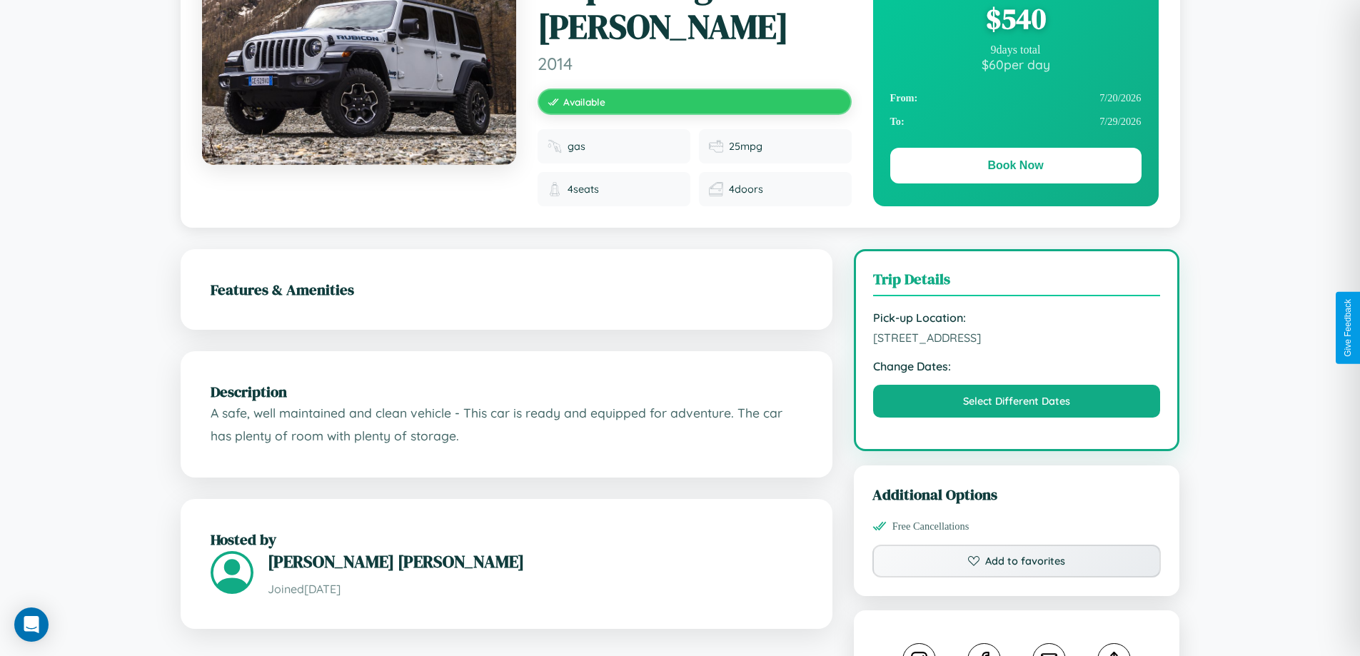
scroll to position [147, 0]
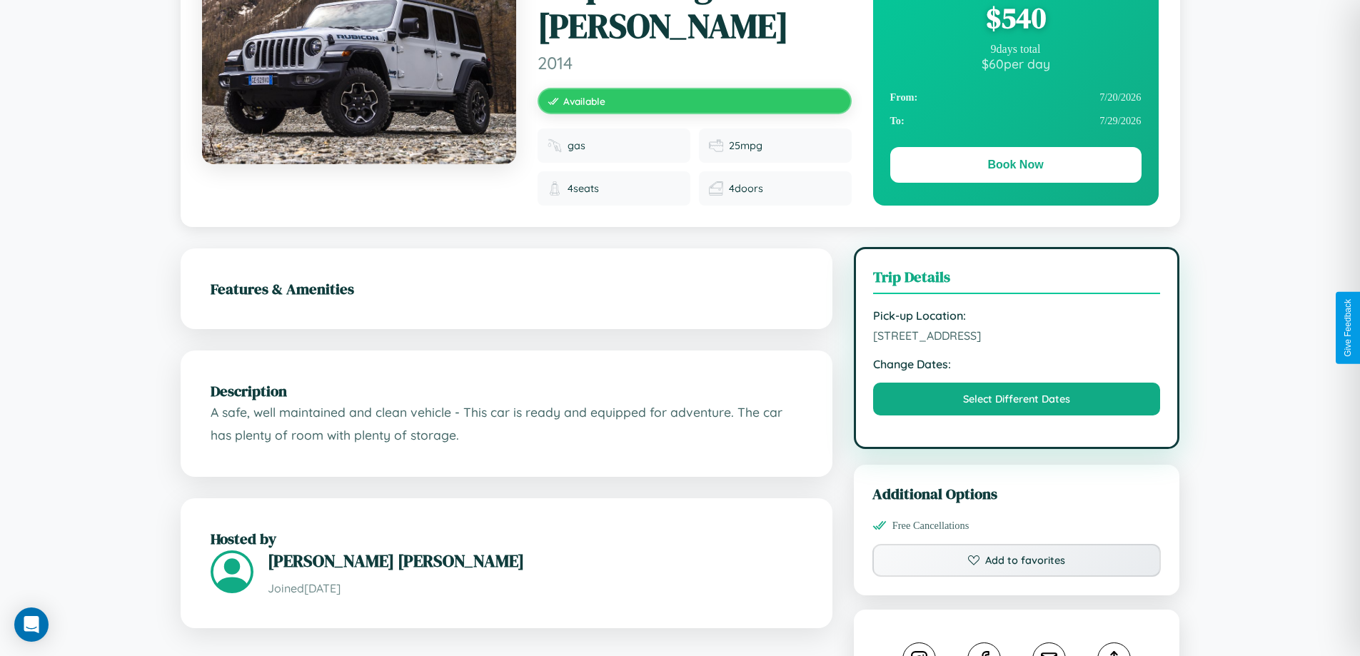
click at [1017, 328] on span "3275 Market Street Athens 15591 Greece" at bounding box center [1017, 335] width 288 height 14
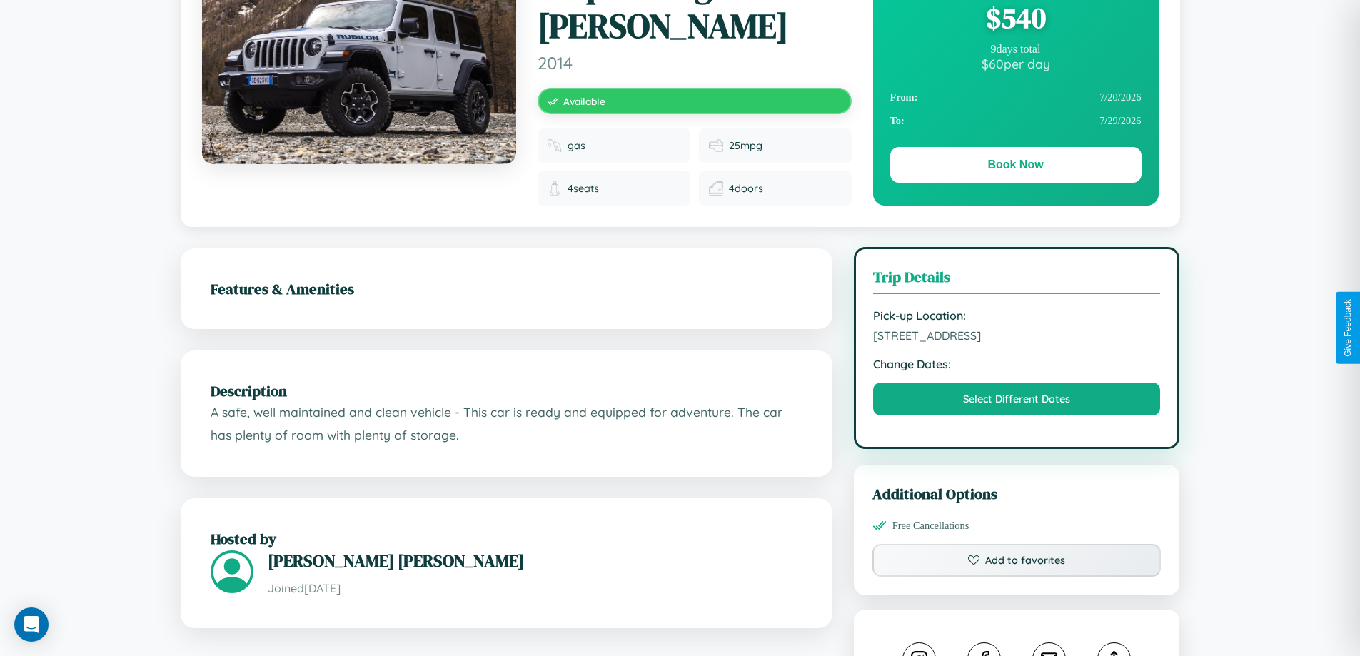
click at [1017, 328] on span "3275 Market Street Athens 15591 Greece" at bounding box center [1017, 335] width 288 height 14
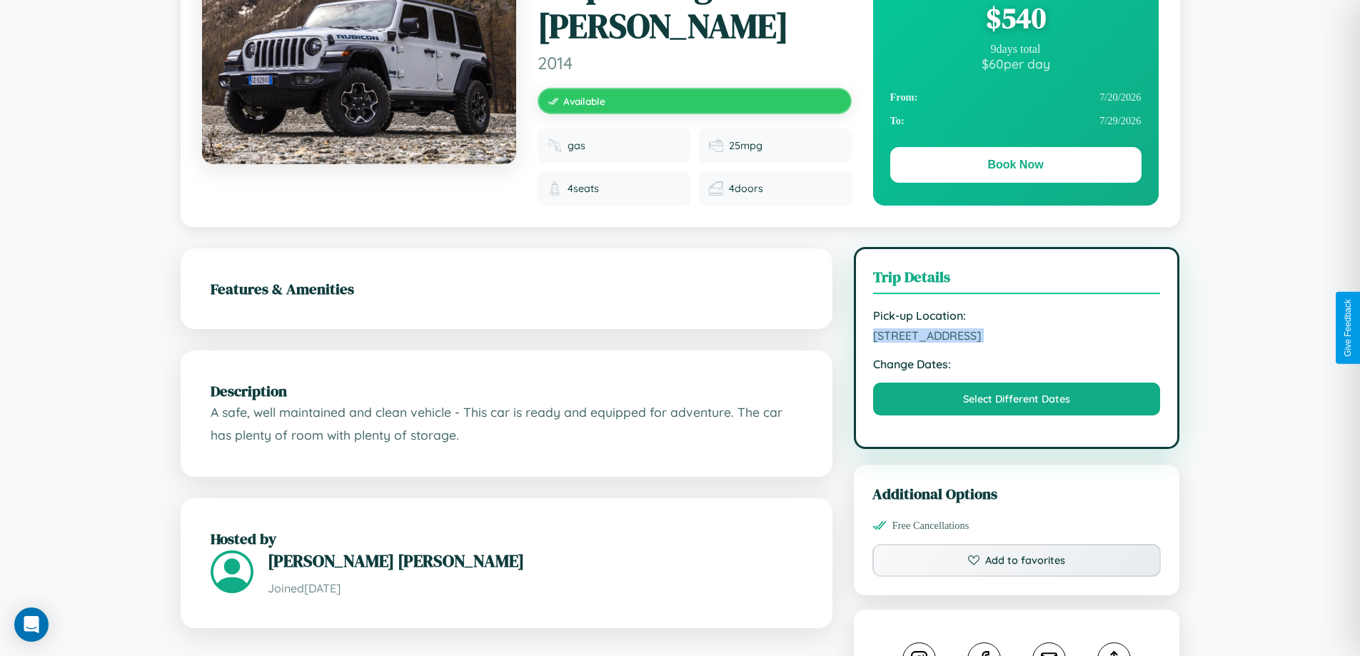
click at [1017, 328] on span "3275 Market Street Athens 15591 Greece" at bounding box center [1017, 335] width 288 height 14
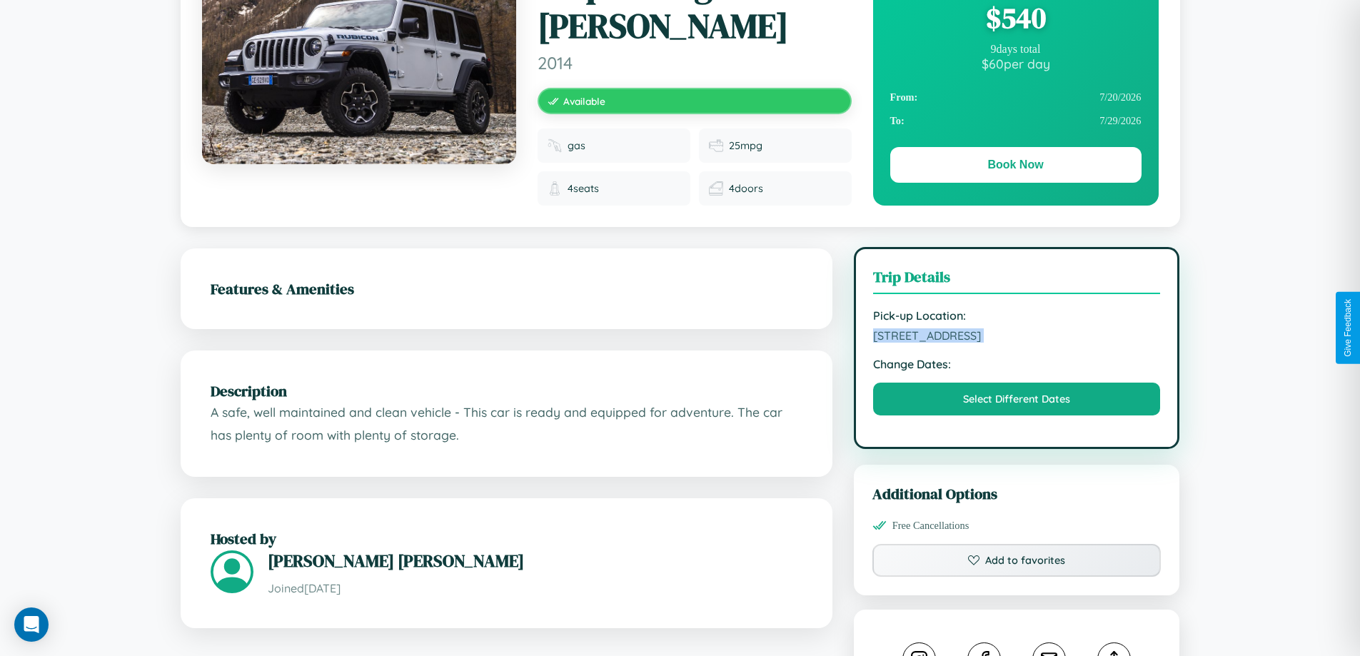
click at [1017, 328] on span "3275 Market Street Athens 15591 Greece" at bounding box center [1017, 335] width 288 height 14
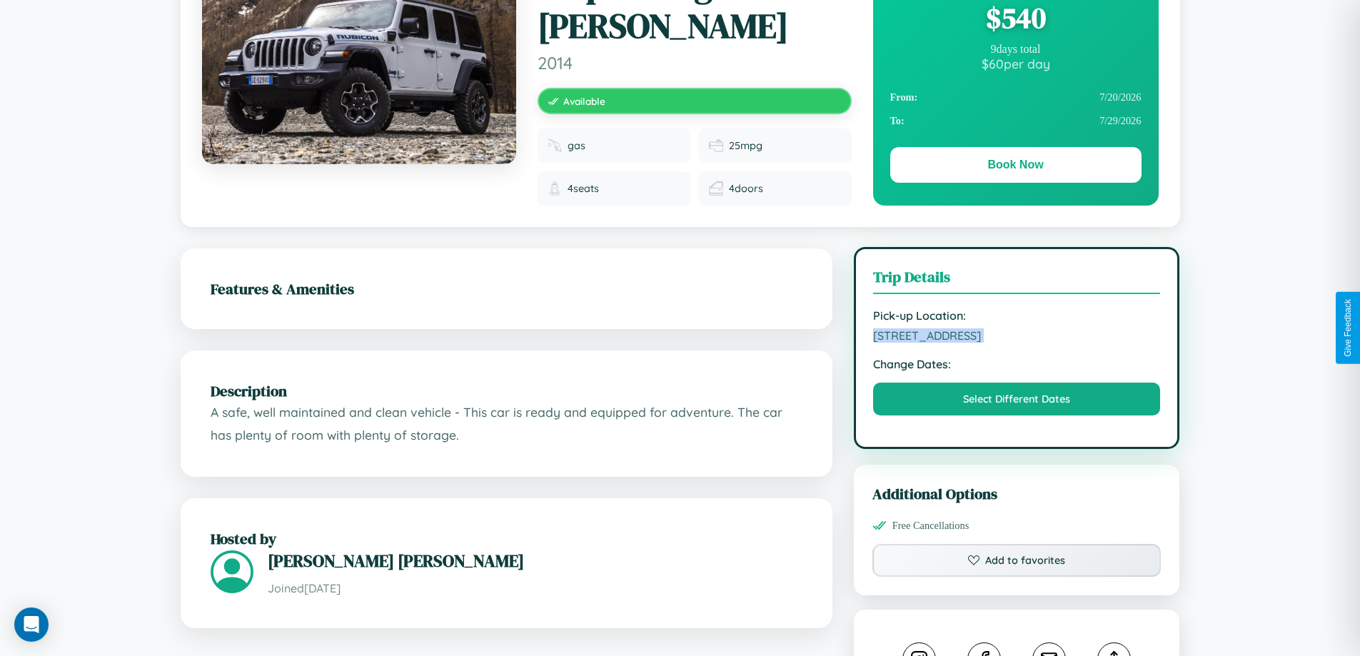
click at [1017, 328] on span "3275 Market Street Athens 15591 Greece" at bounding box center [1017, 335] width 288 height 14
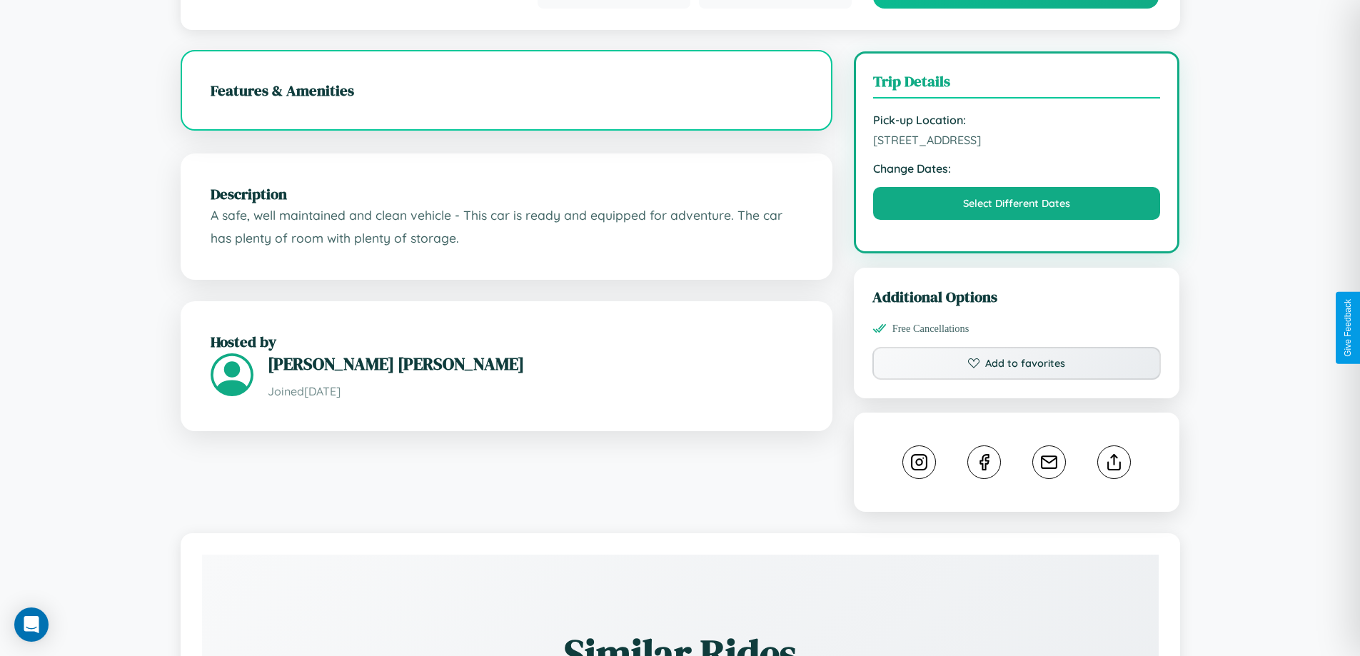
scroll to position [469, 0]
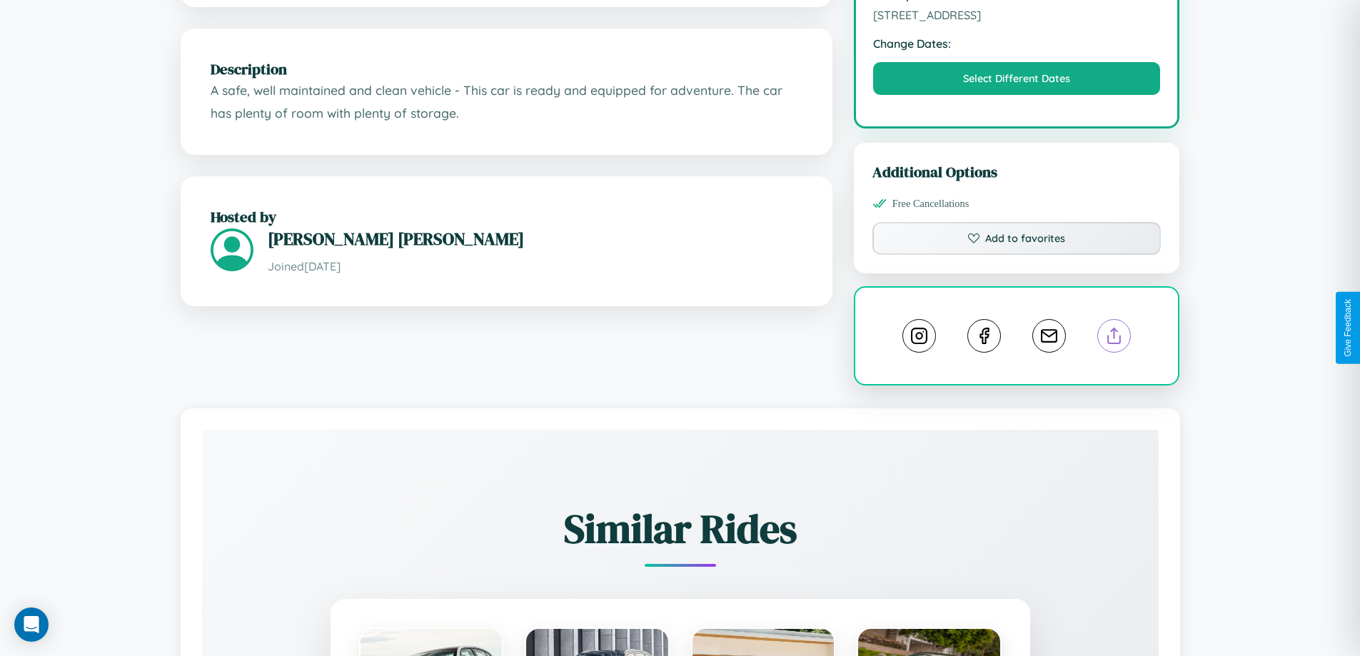
click at [1115, 328] on line at bounding box center [1115, 333] width 0 height 10
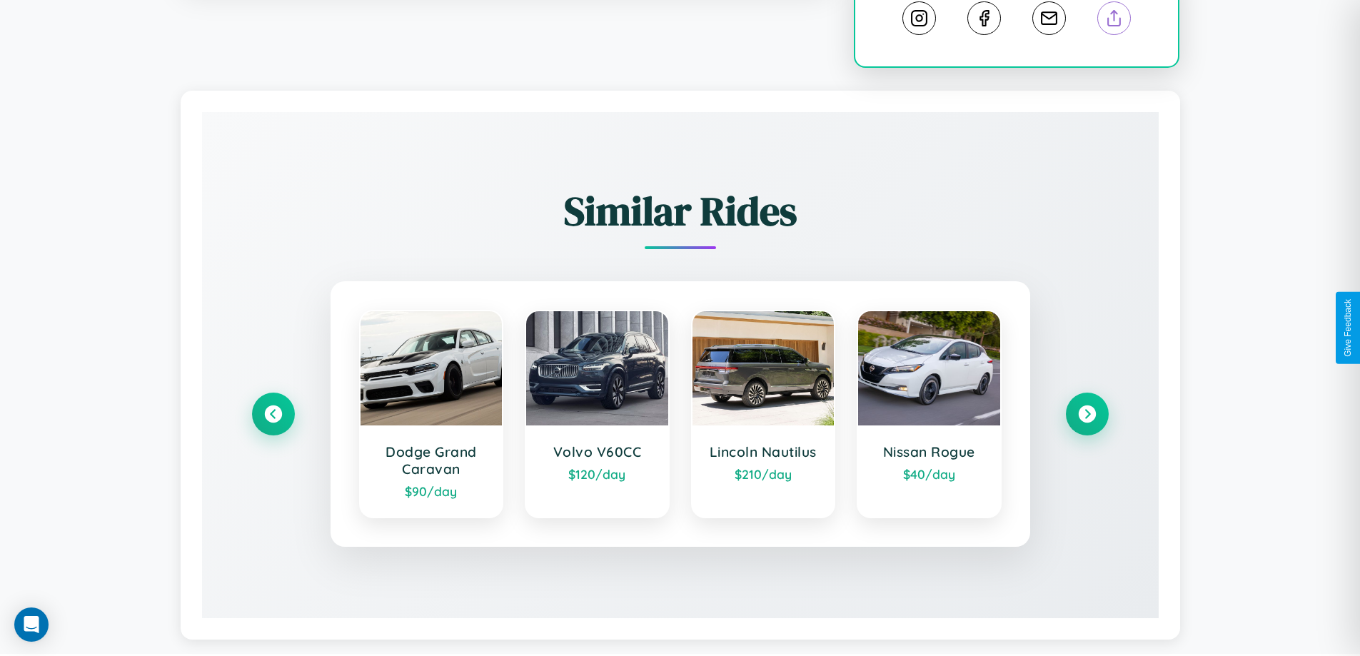
scroll to position [795, 0]
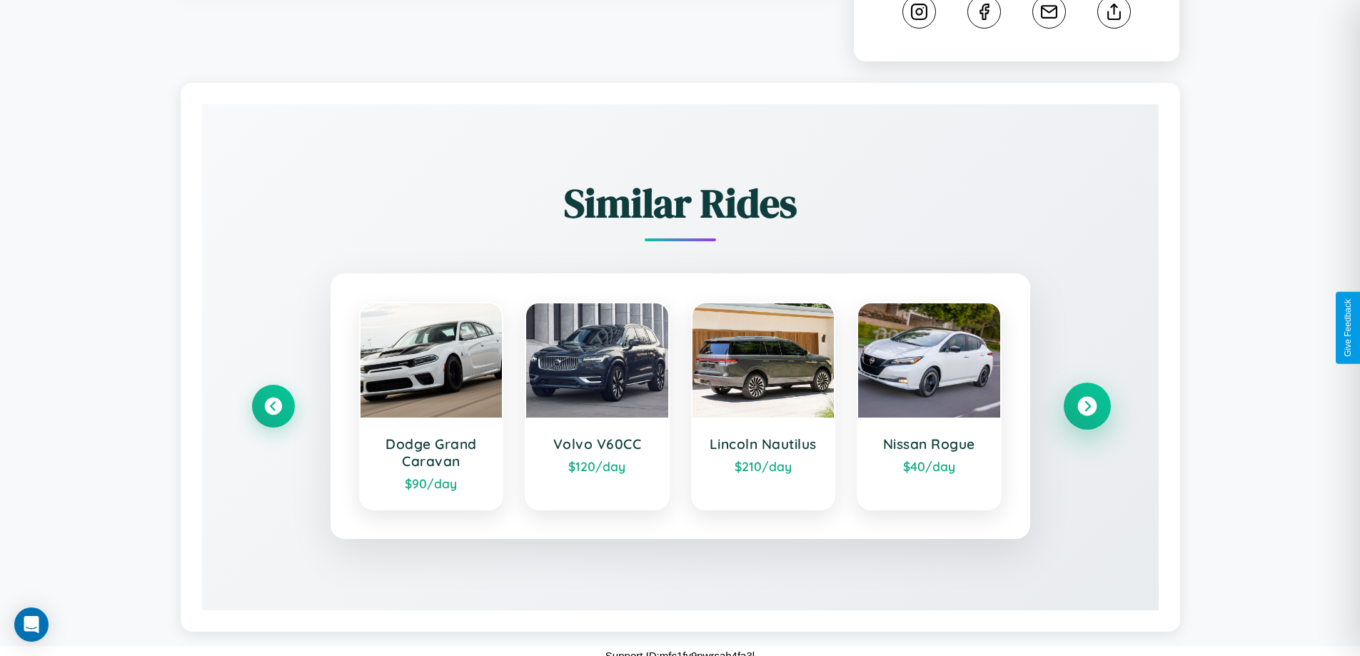
click at [1087, 397] on icon at bounding box center [1086, 406] width 19 height 19
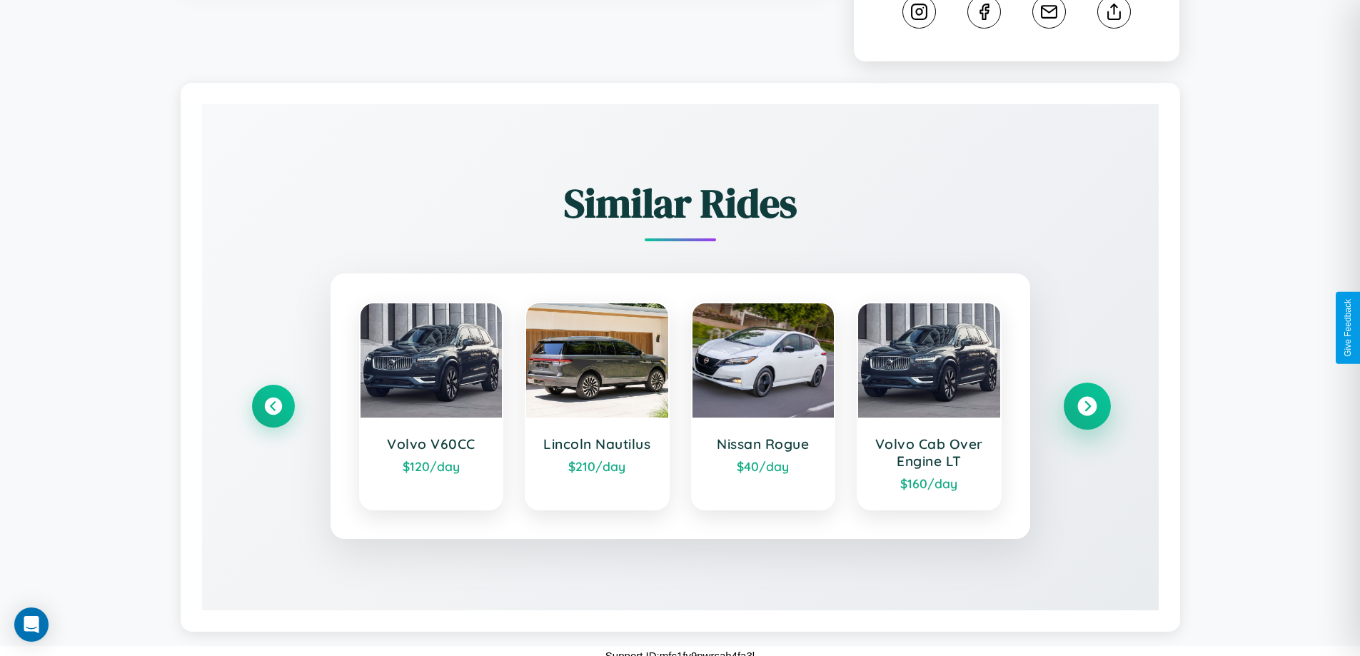
click at [1087, 397] on icon at bounding box center [1086, 406] width 19 height 19
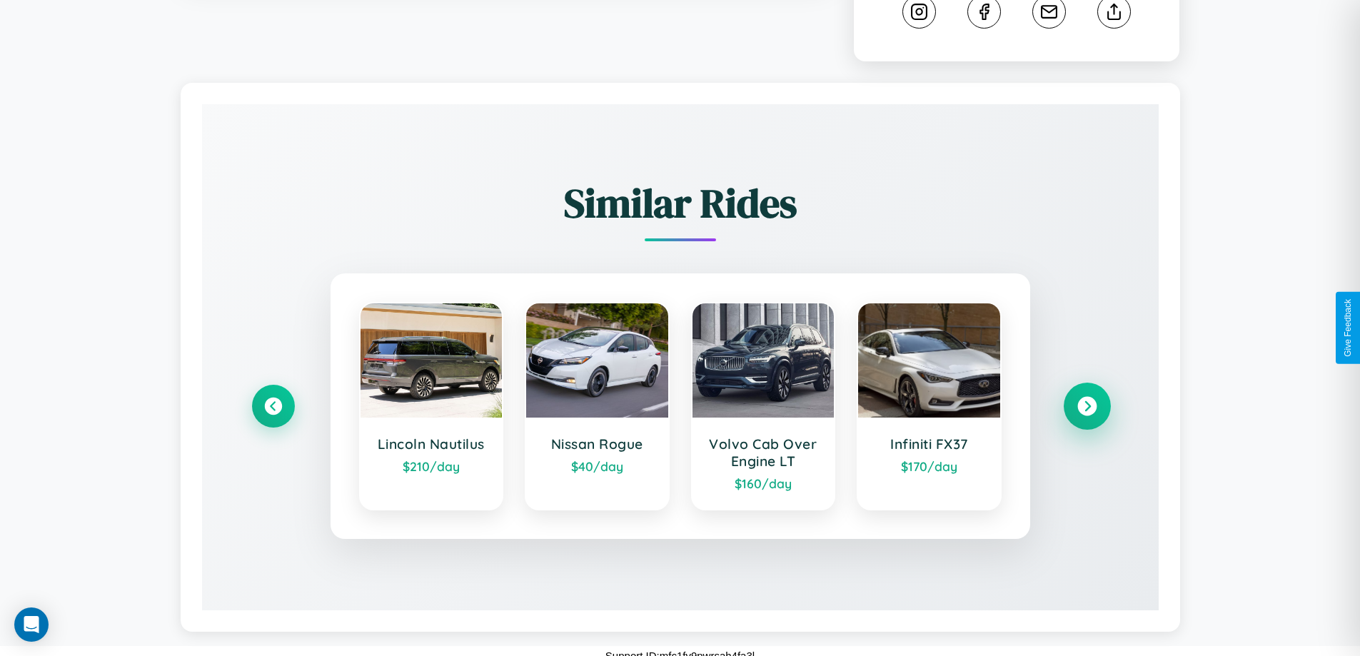
click at [1087, 397] on icon at bounding box center [1086, 406] width 19 height 19
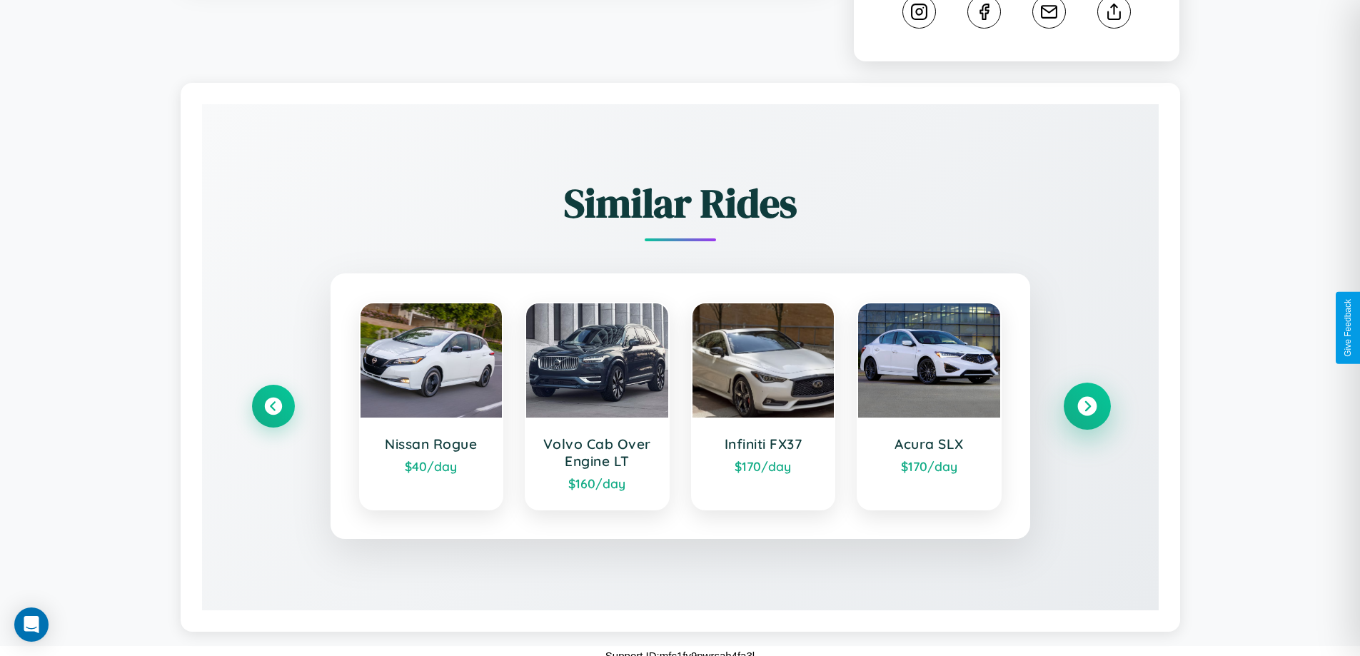
click at [1087, 397] on icon at bounding box center [1086, 406] width 19 height 19
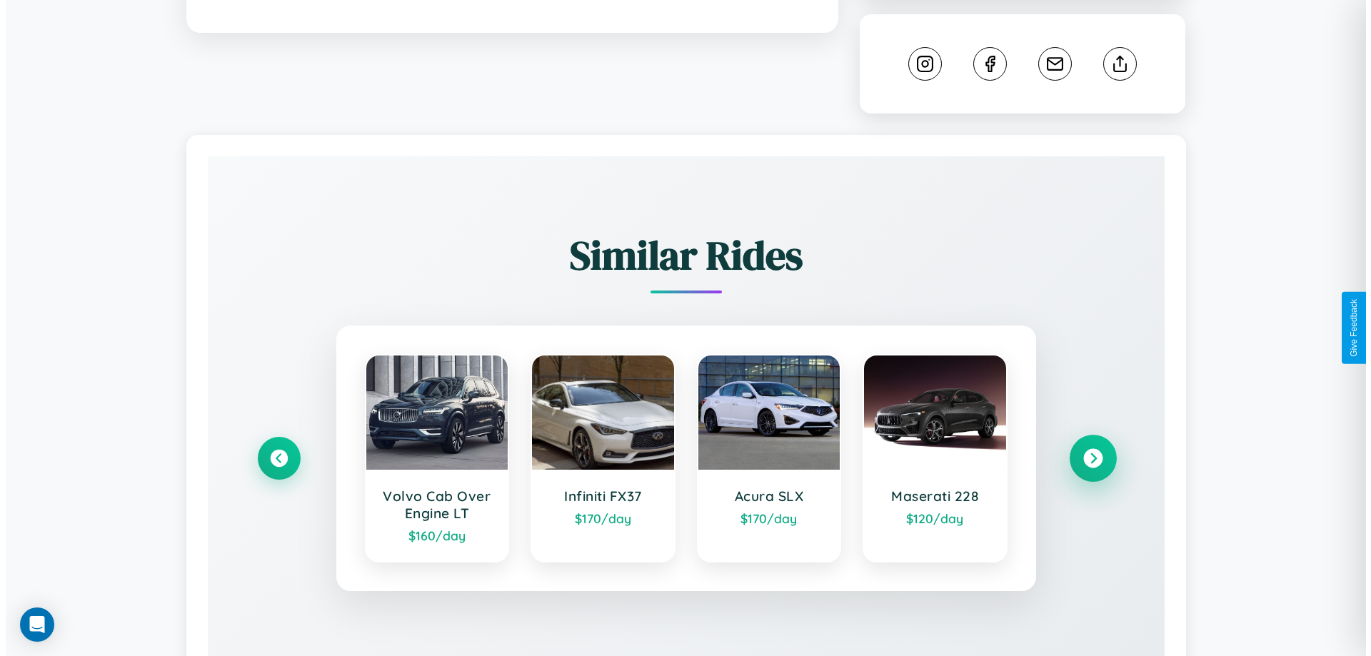
scroll to position [0, 0]
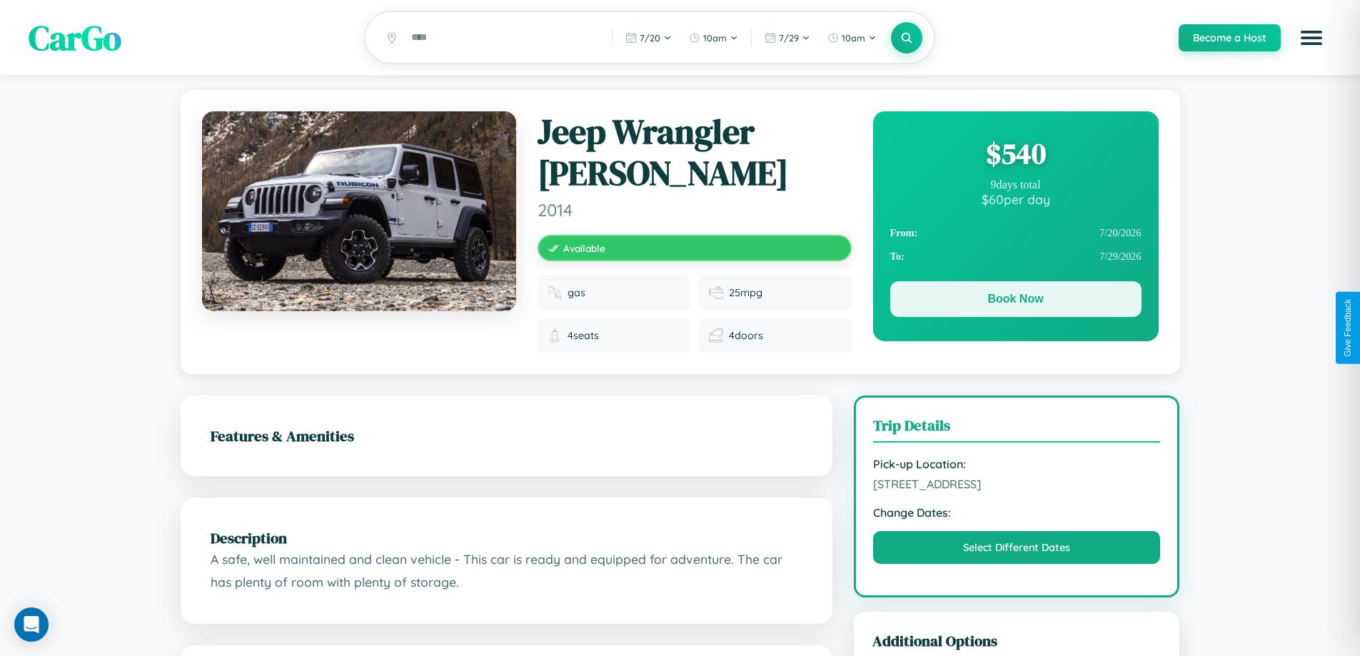
click at [1015, 302] on button "Book Now" at bounding box center [1015, 299] width 251 height 36
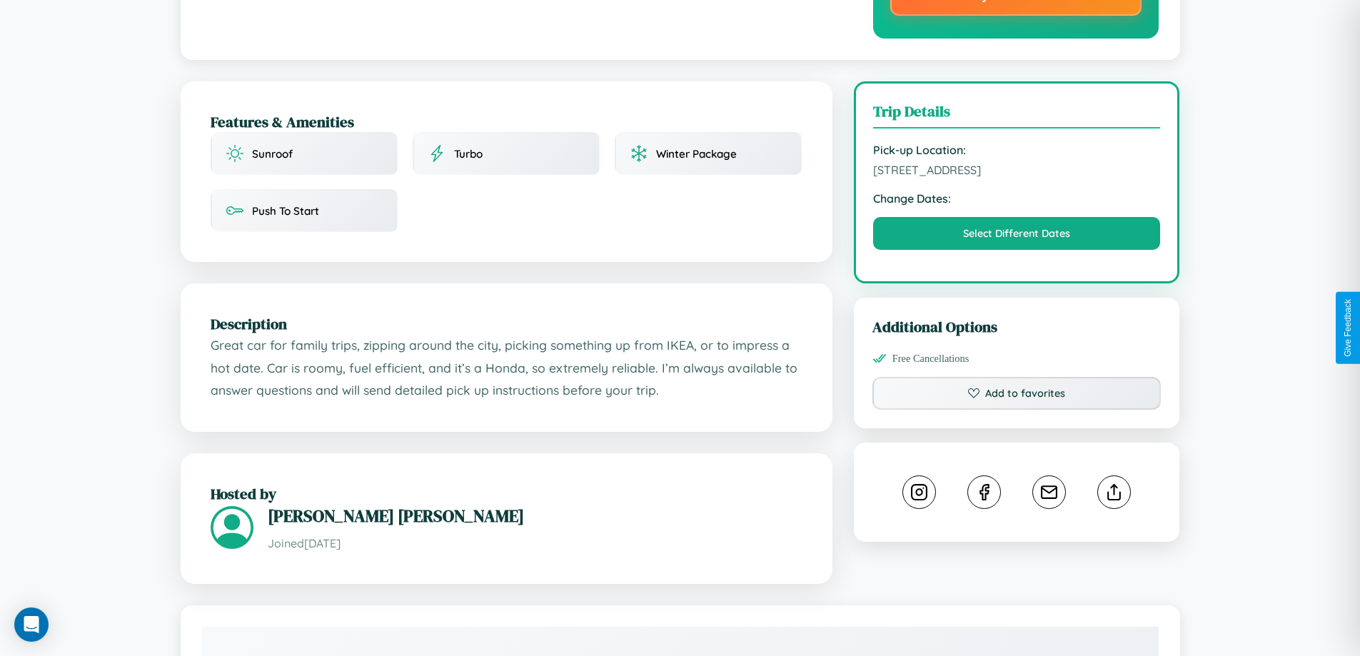
scroll to position [389, 0]
